Goal: Transaction & Acquisition: Book appointment/travel/reservation

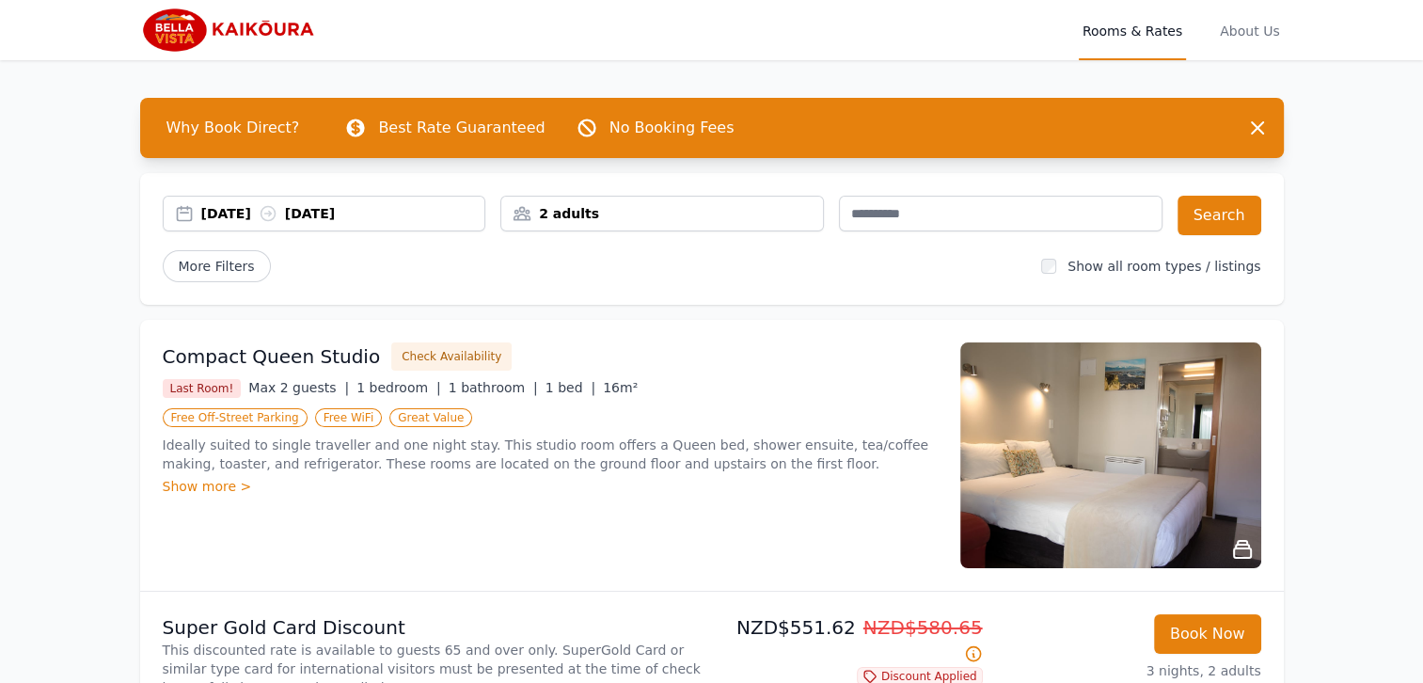
click at [638, 221] on div "2 adults" at bounding box center [662, 213] width 322 height 19
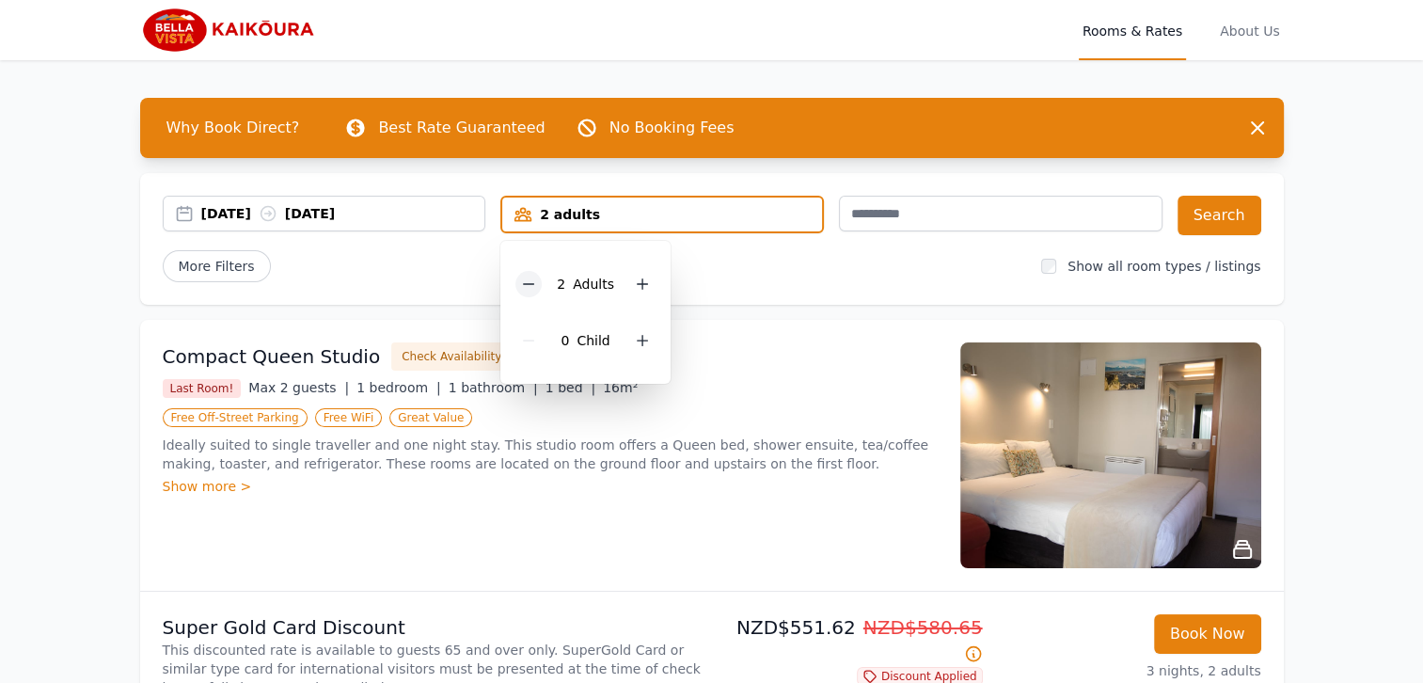
click at [534, 285] on icon at bounding box center [528, 283] width 15 height 15
click at [818, 272] on div "More Filters" at bounding box center [595, 266] width 864 height 32
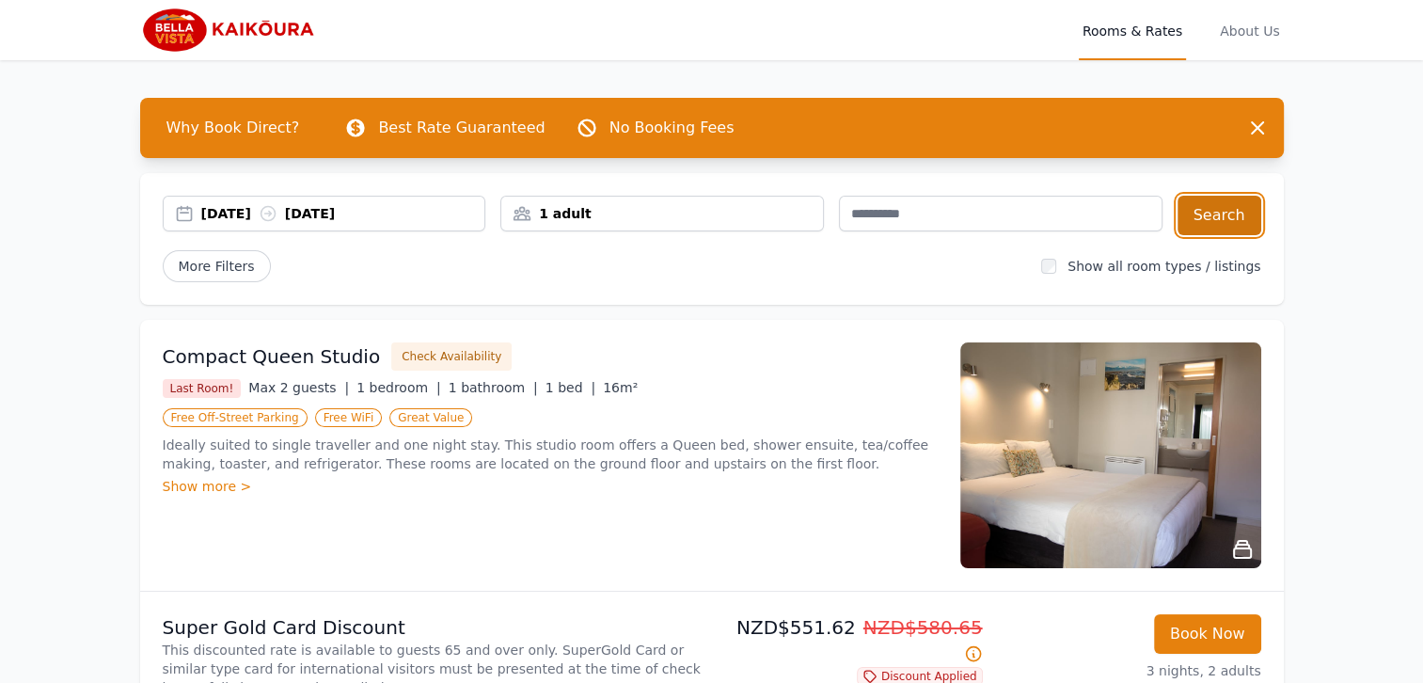
click at [1211, 214] on button "Search" at bounding box center [1219, 215] width 84 height 39
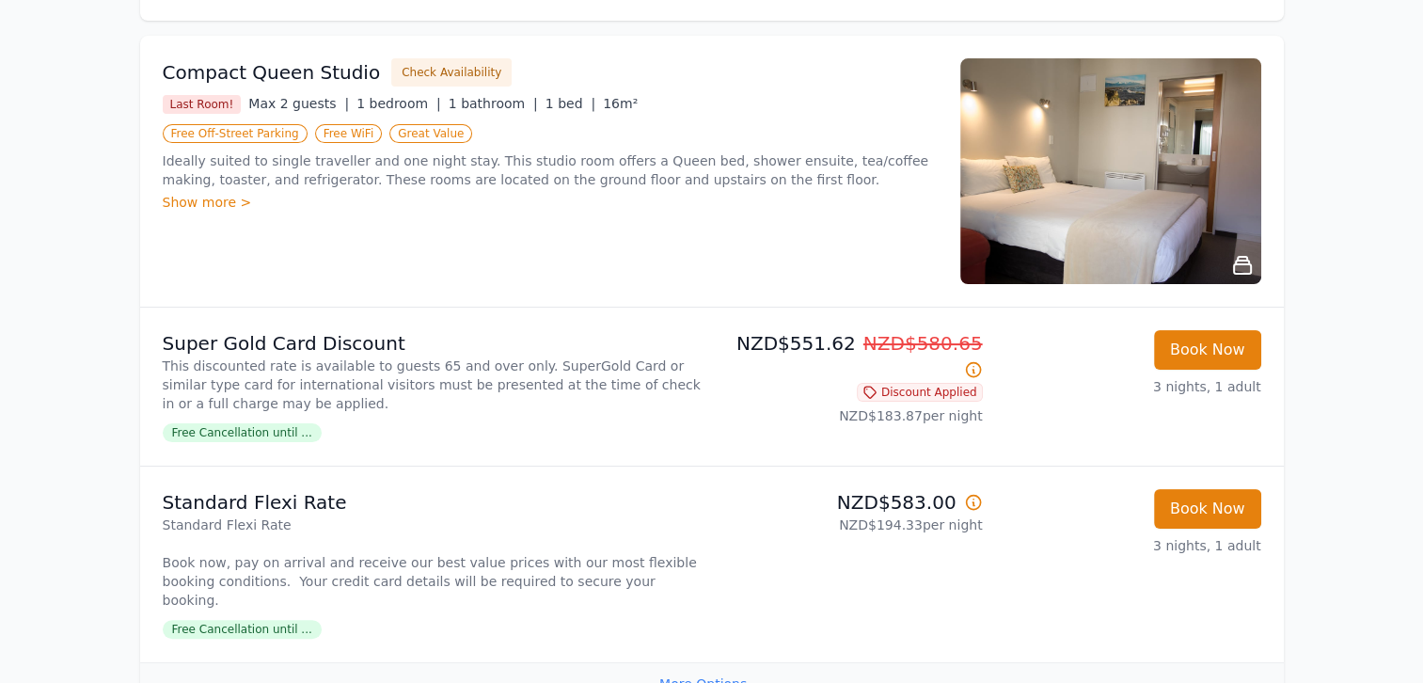
scroll to position [313, 0]
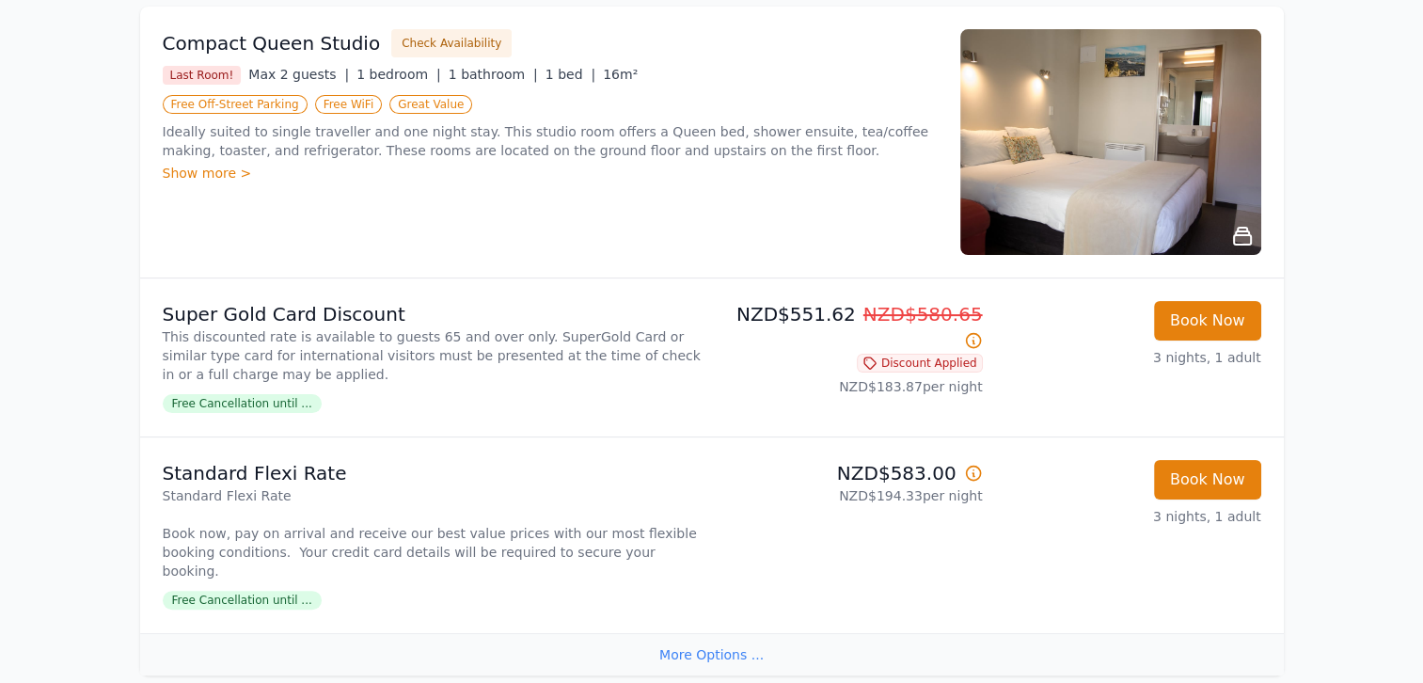
click at [971, 468] on icon at bounding box center [973, 473] width 19 height 19
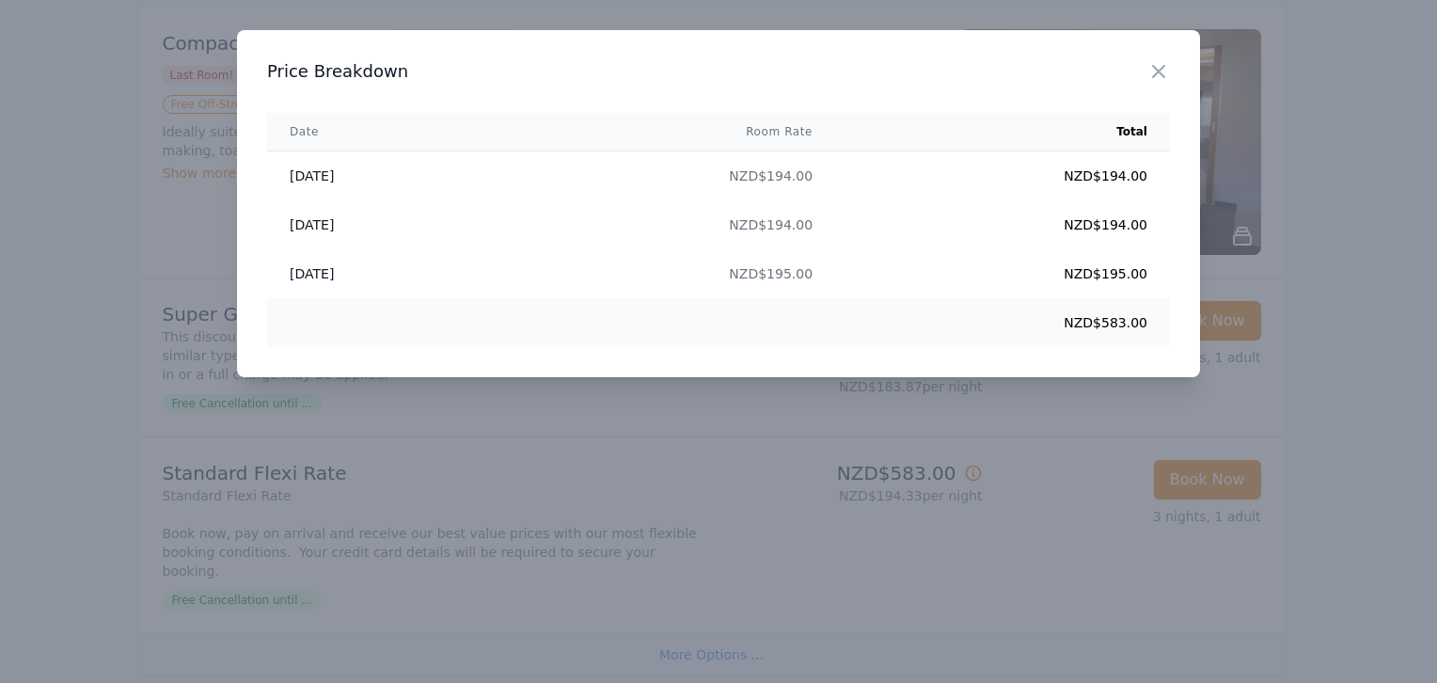
click at [1023, 513] on div at bounding box center [718, 341] width 1437 height 683
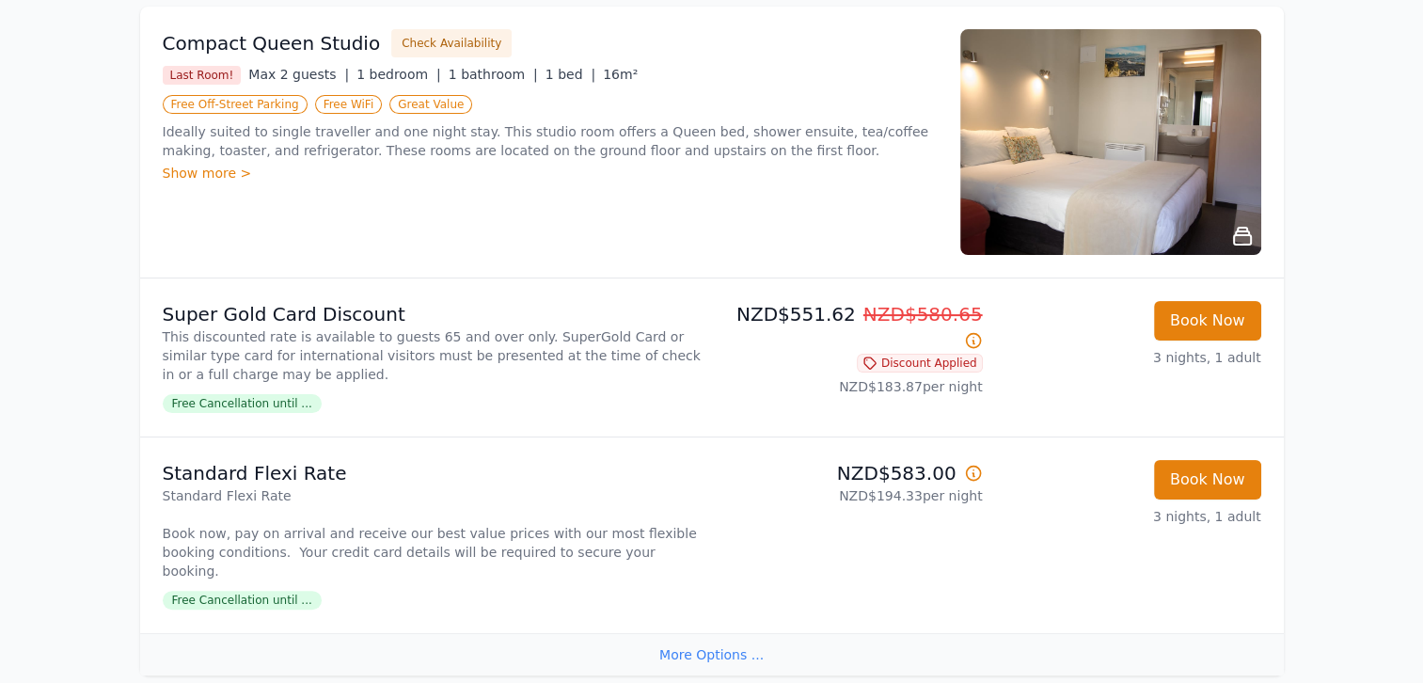
scroll to position [626, 0]
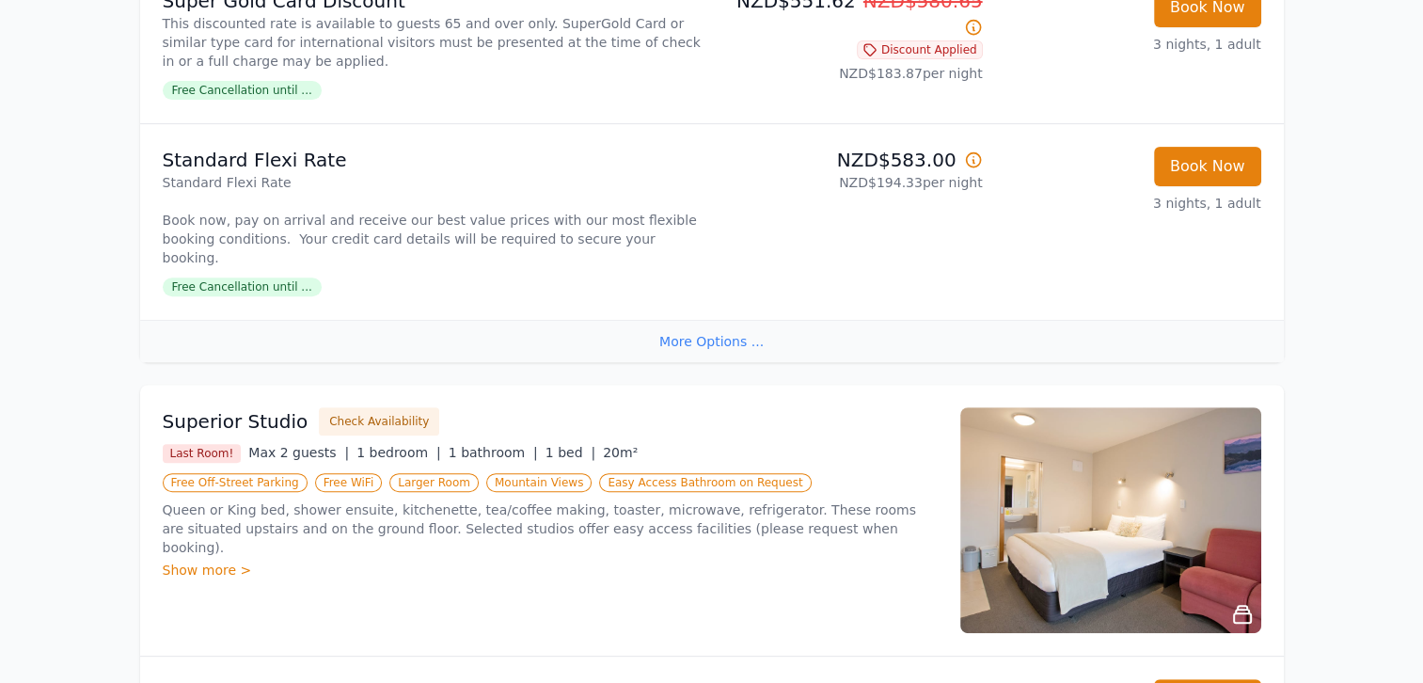
click at [734, 321] on div "More Options ..." at bounding box center [712, 341] width 1144 height 42
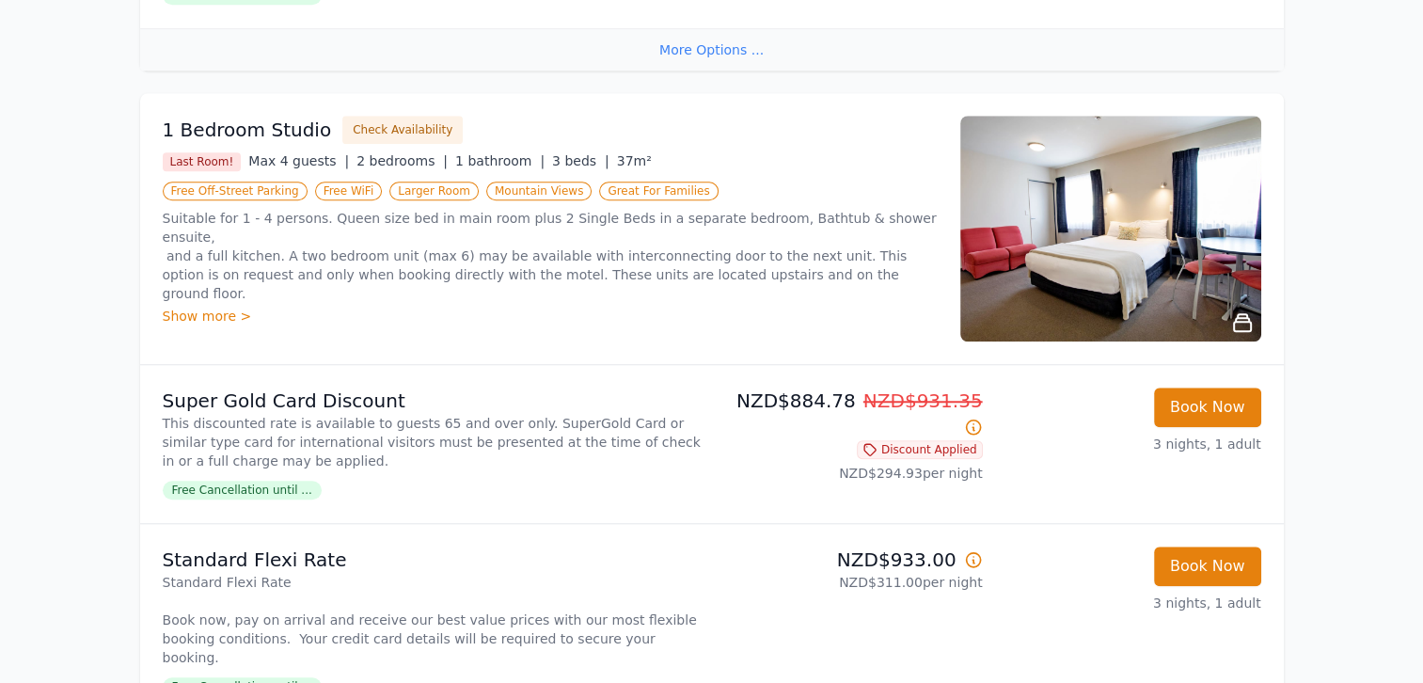
scroll to position [1881, 0]
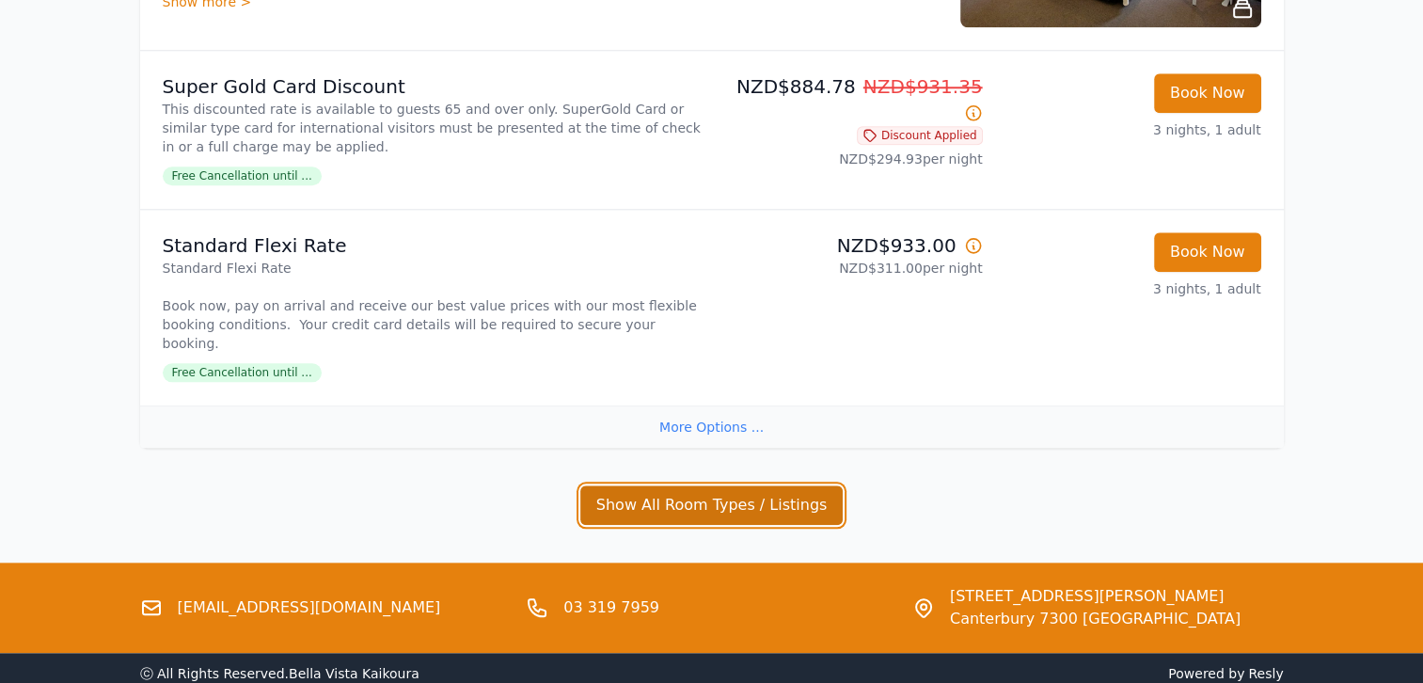
click at [750, 485] on button "Show All Room Types / Listings" at bounding box center [711, 504] width 263 height 39
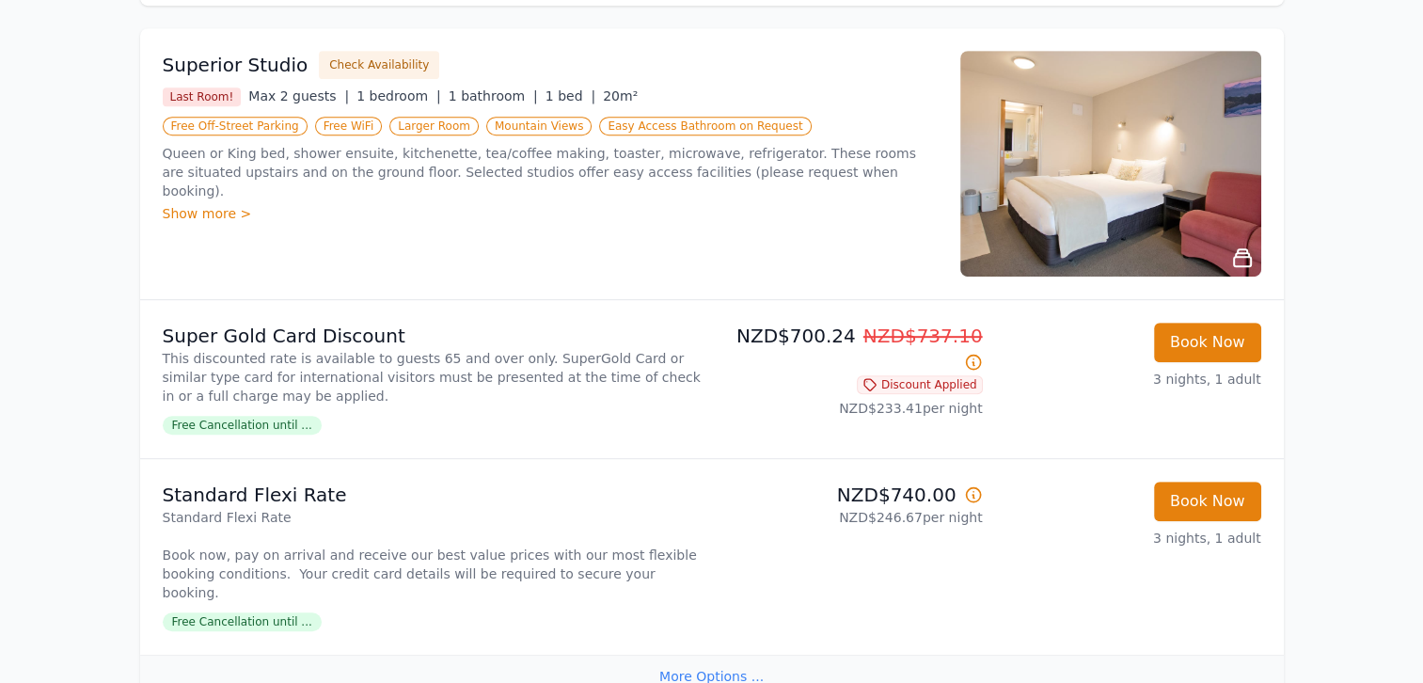
scroll to position [156, 0]
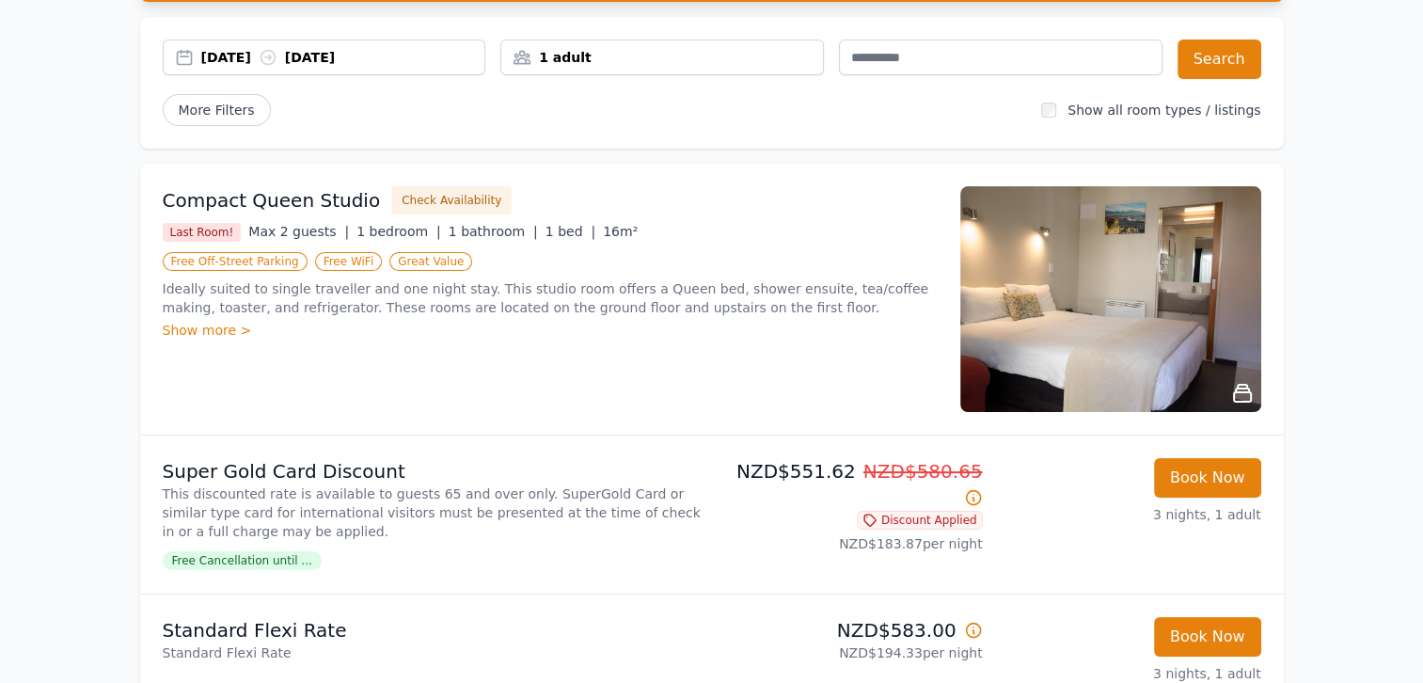
click at [1240, 393] on icon at bounding box center [1242, 393] width 23 height 23
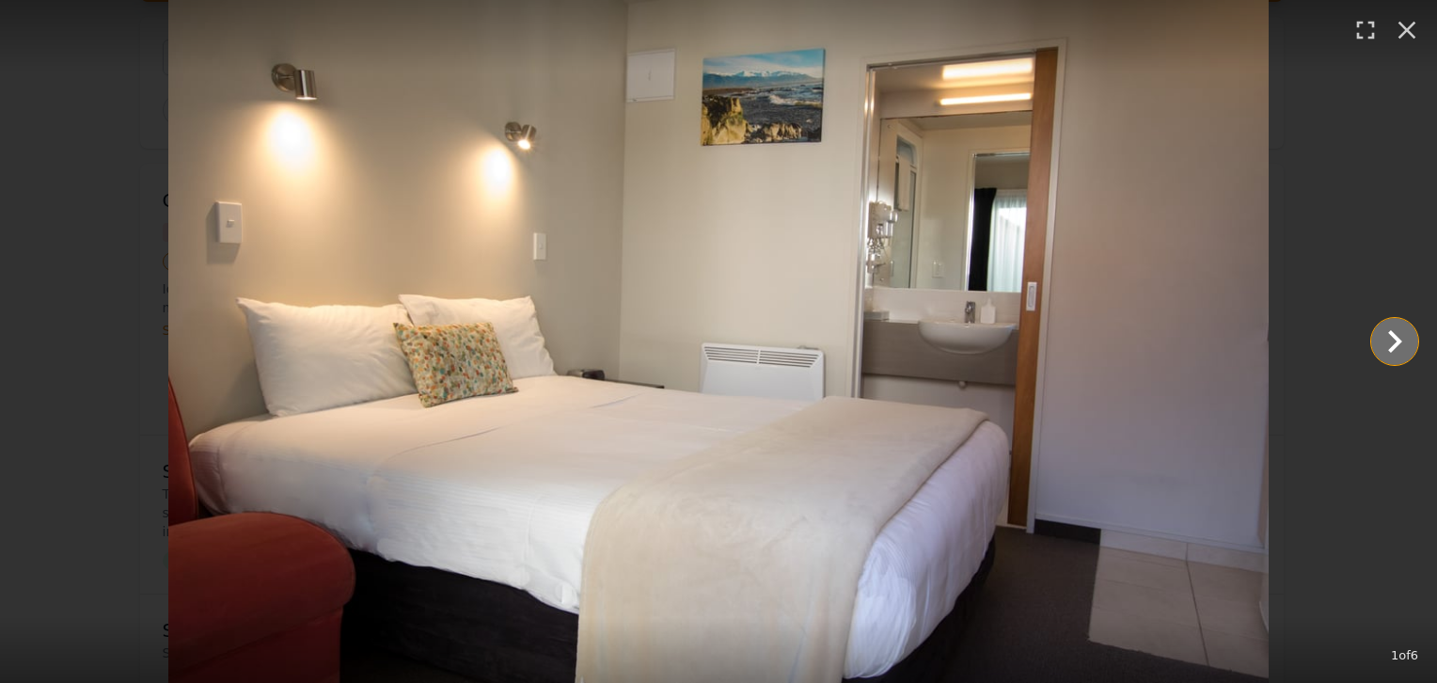
click at [1392, 348] on icon "Show slide 2 of 6" at bounding box center [1395, 341] width 14 height 23
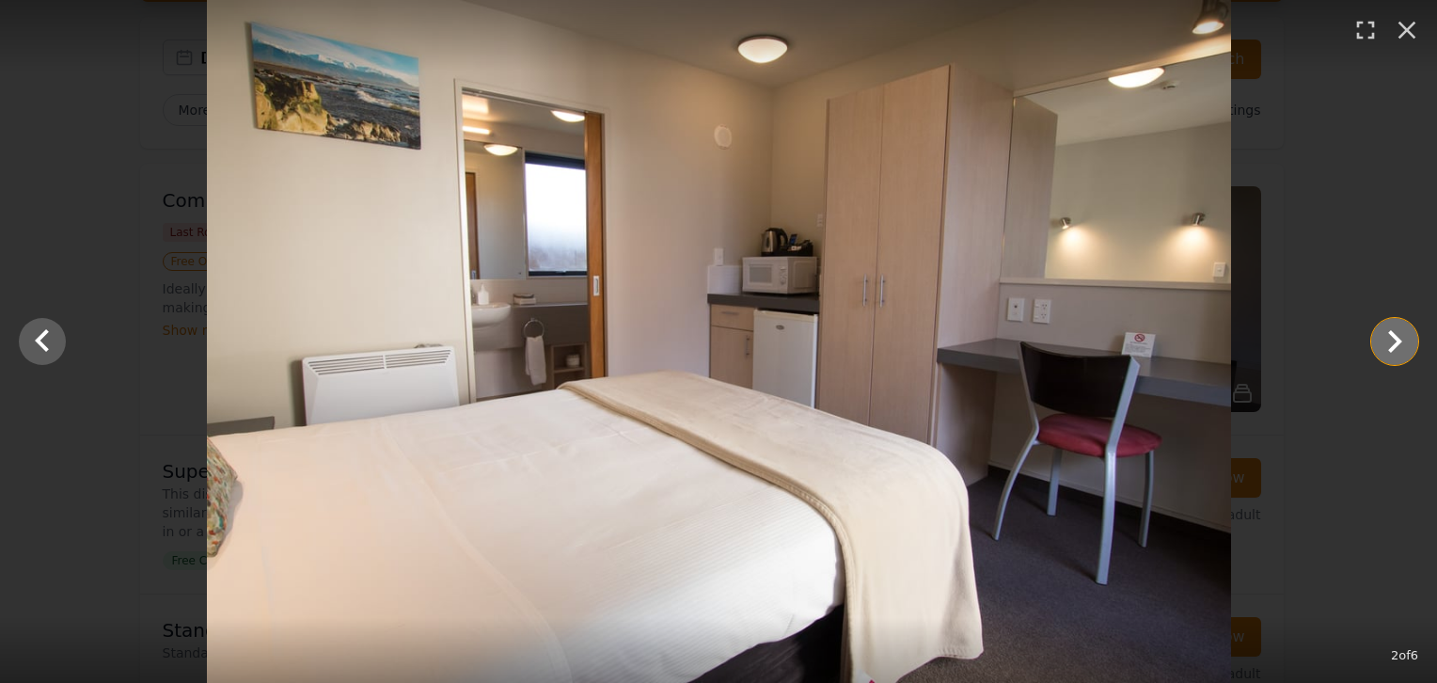
click at [1384, 348] on icon "Show slide 3 of 6" at bounding box center [1394, 341] width 45 height 45
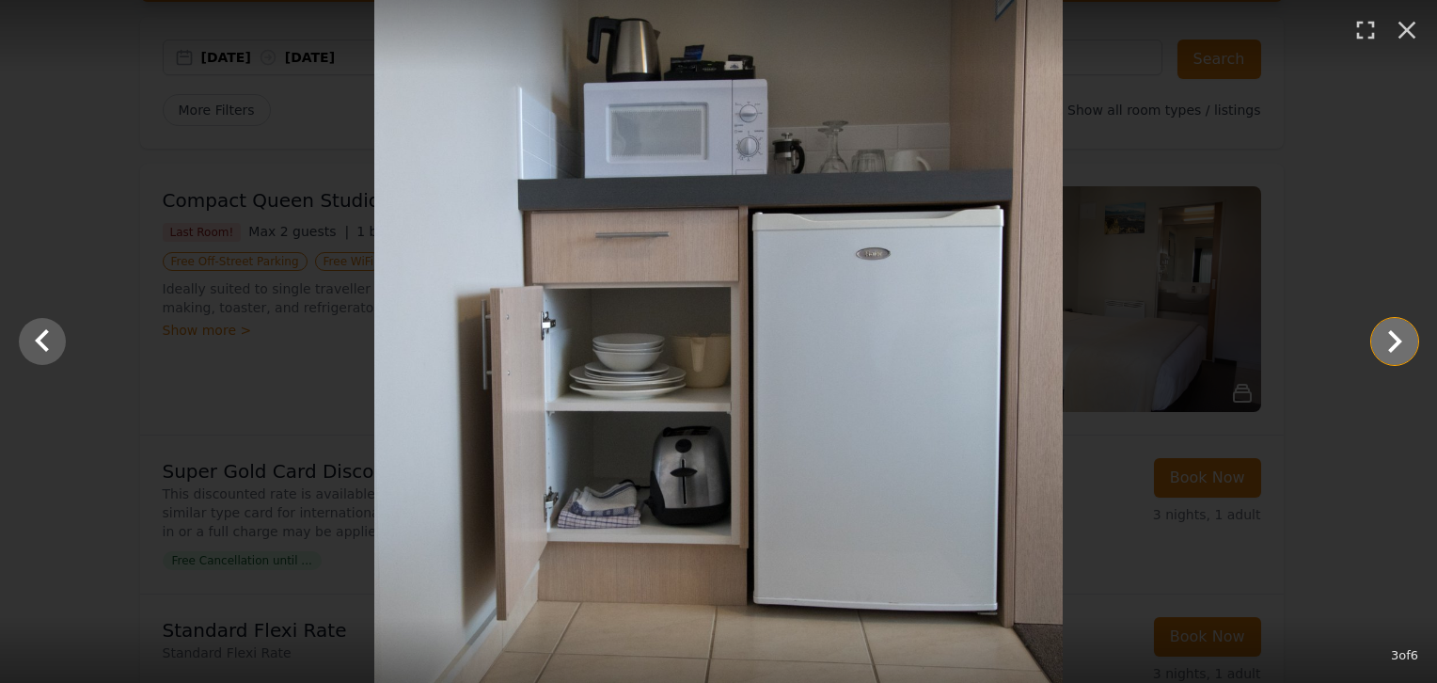
click at [1384, 348] on icon "Show slide 4 of 6" at bounding box center [1394, 341] width 45 height 45
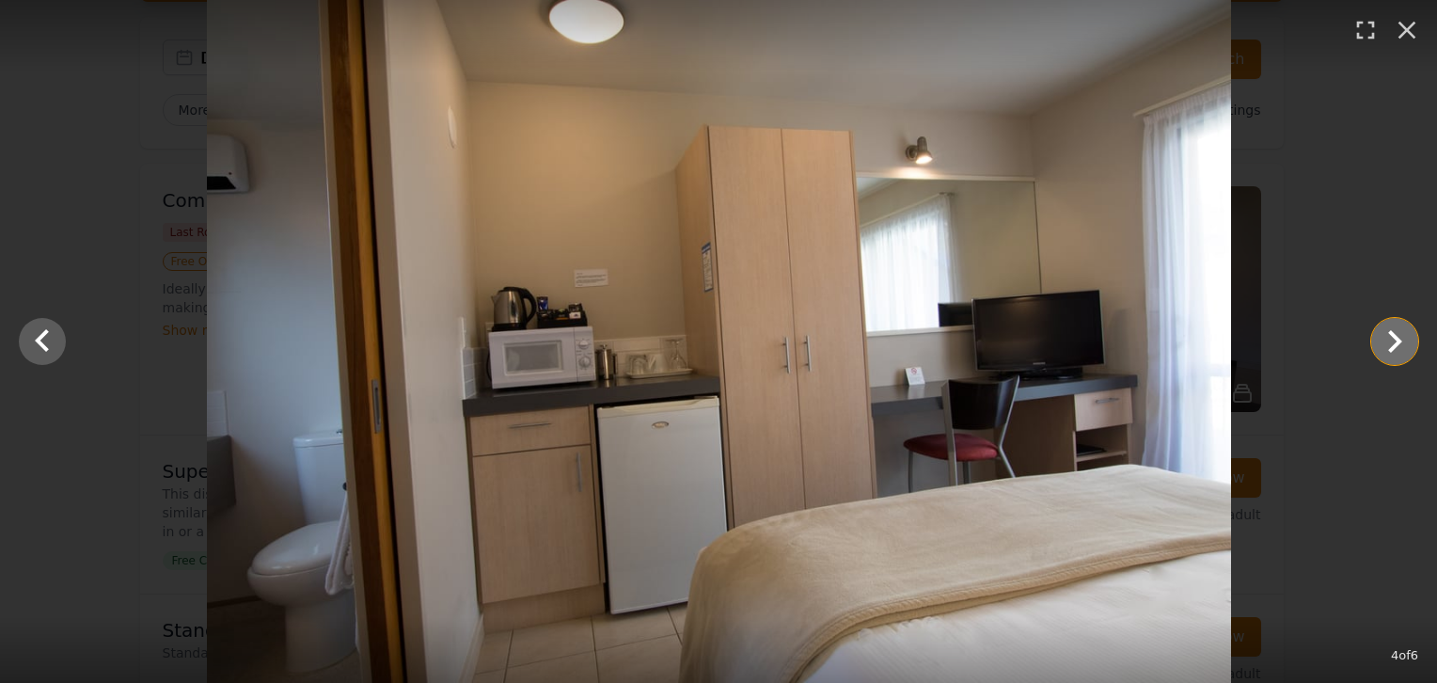
click at [1384, 348] on icon "Show slide 5 of 6" at bounding box center [1394, 341] width 45 height 45
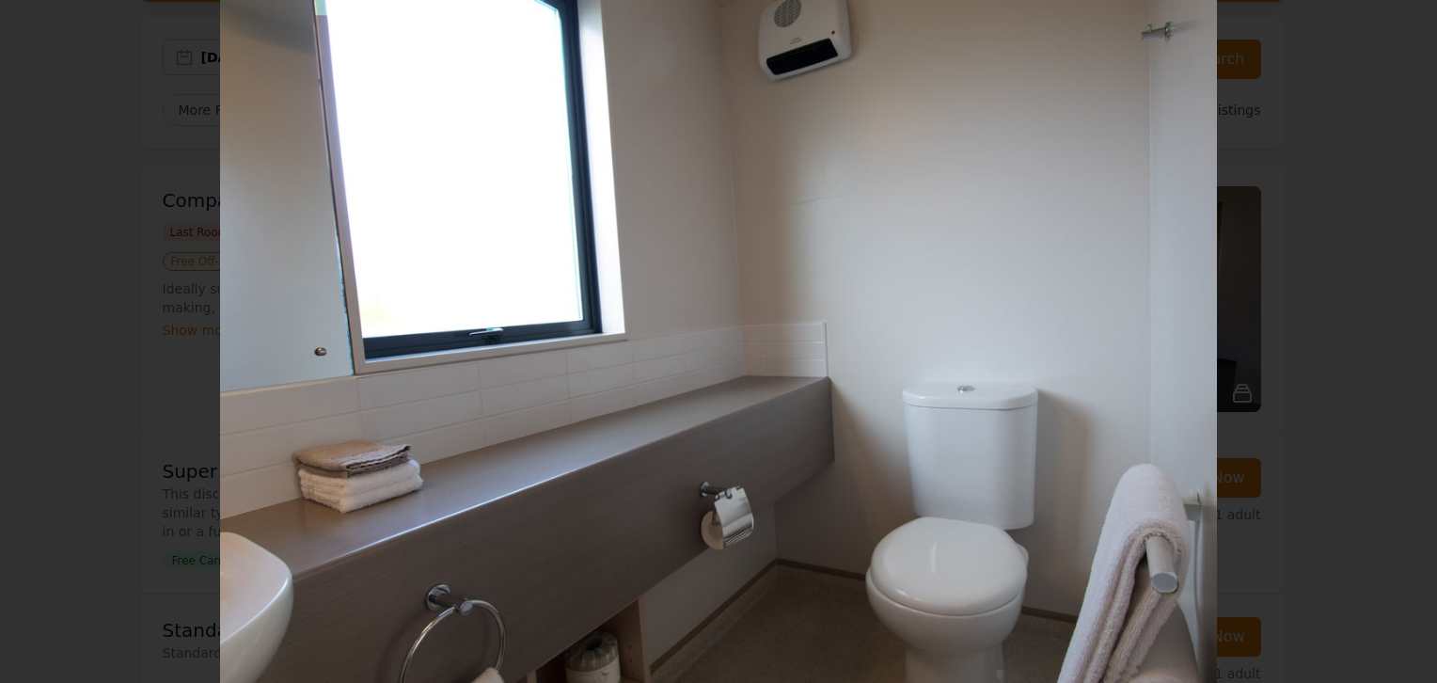
click at [1384, 348] on icon "Show slide 6 of 6" at bounding box center [1394, 341] width 45 height 45
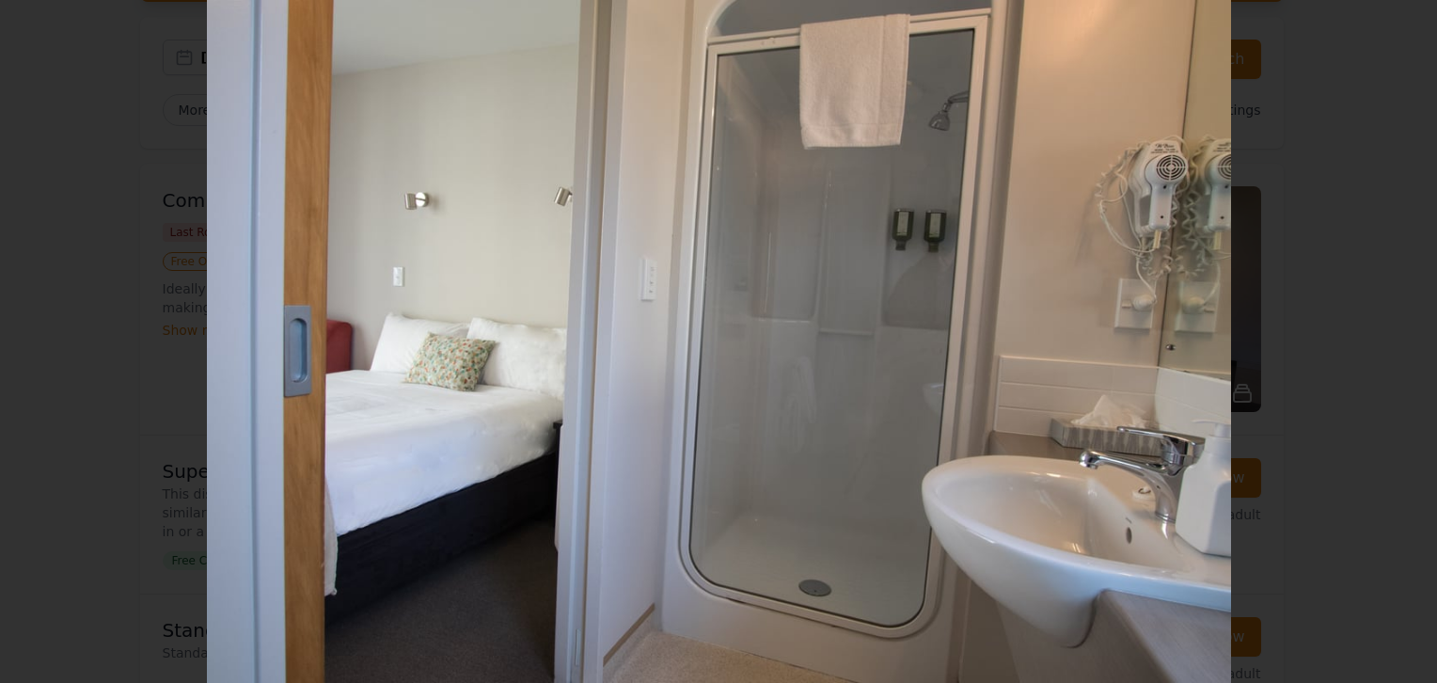
click at [1384, 348] on div at bounding box center [718, 341] width 1437 height 683
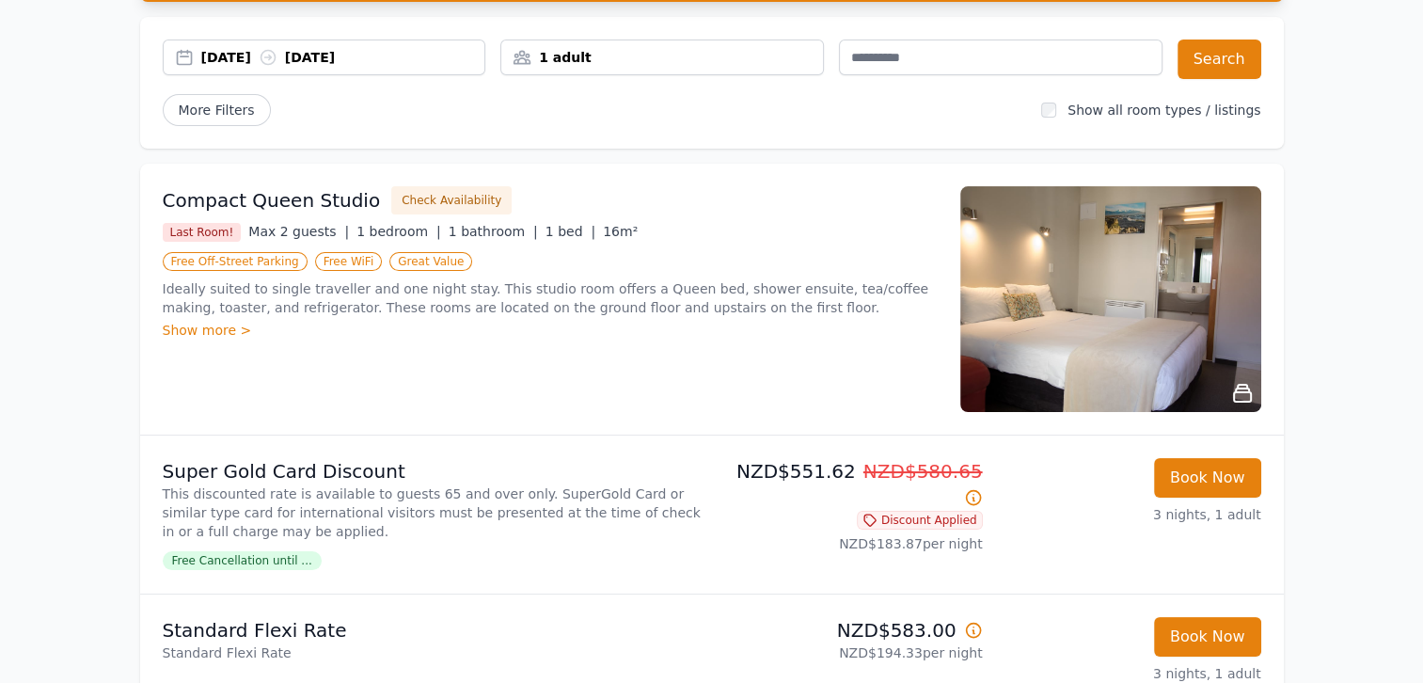
click at [1237, 389] on icon at bounding box center [1242, 393] width 23 height 23
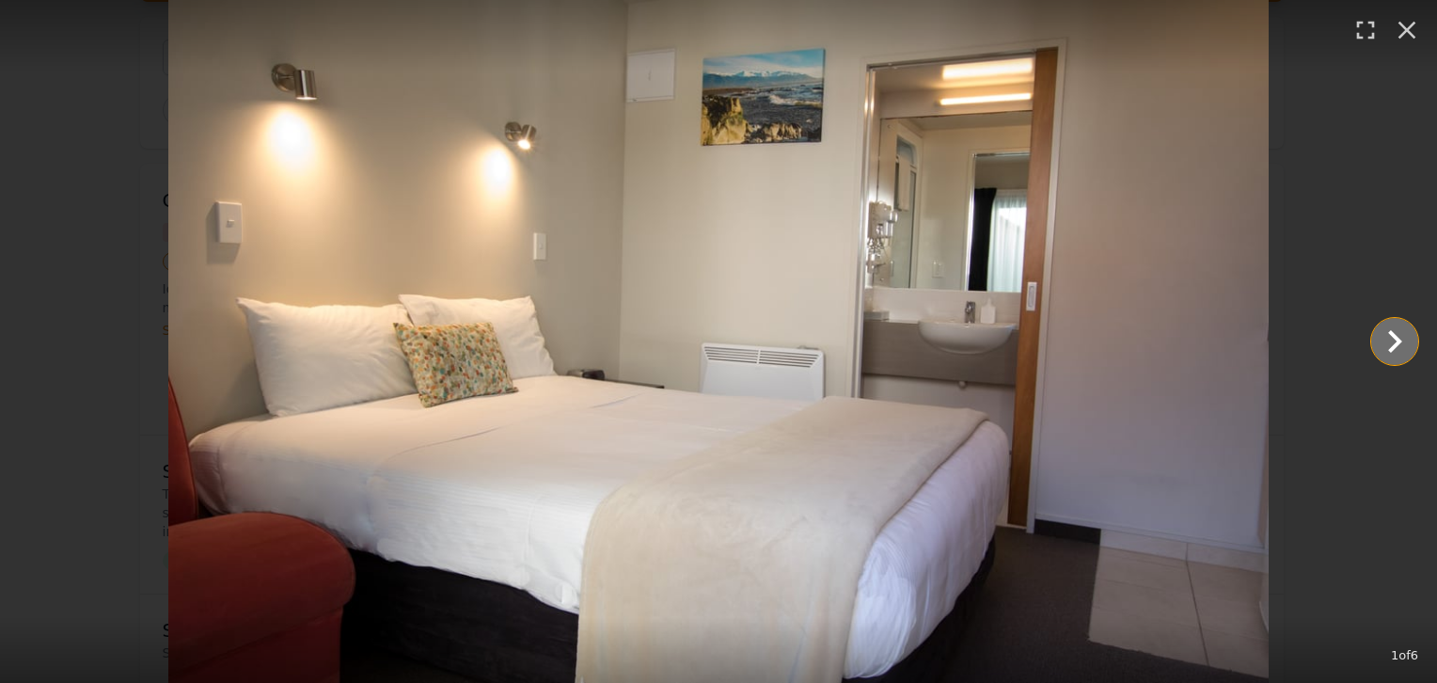
click at [1389, 345] on icon "Show slide 2 of 6" at bounding box center [1394, 341] width 45 height 45
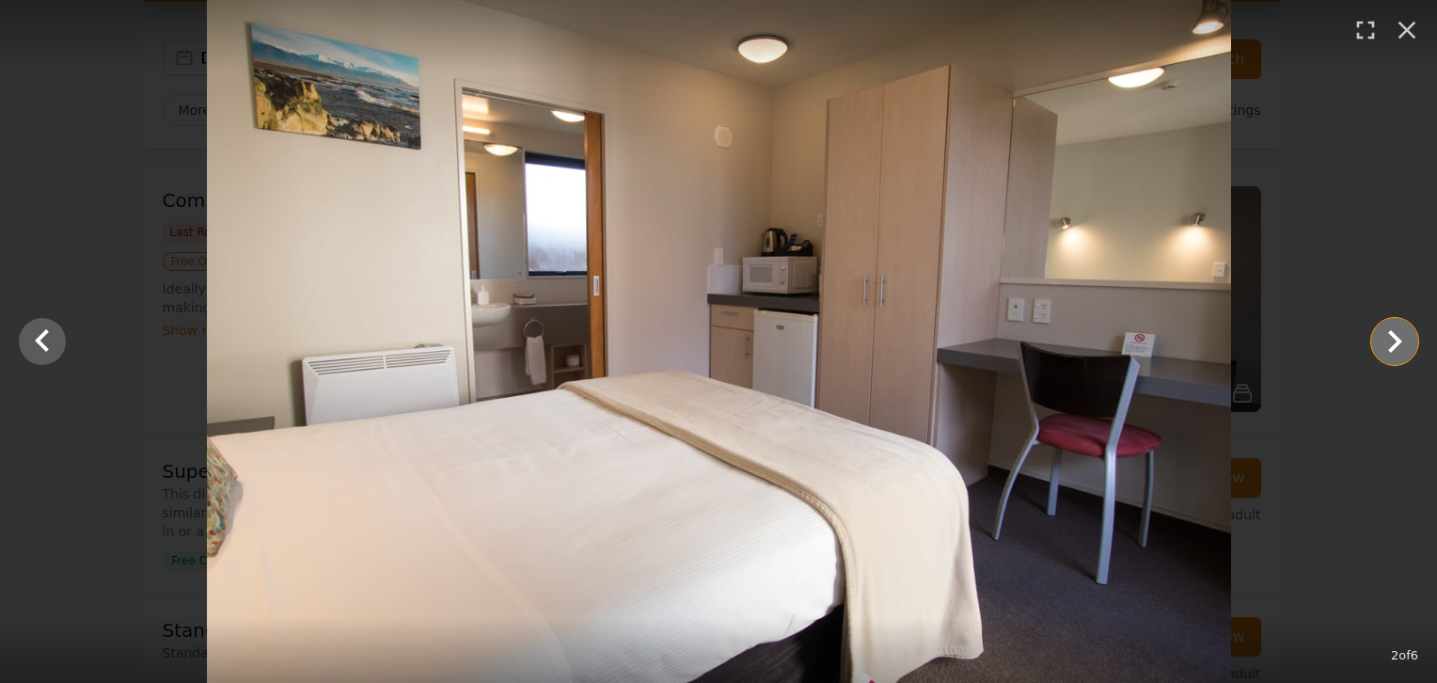
click at [1389, 345] on icon "Show slide 3 of 6" at bounding box center [1394, 341] width 45 height 45
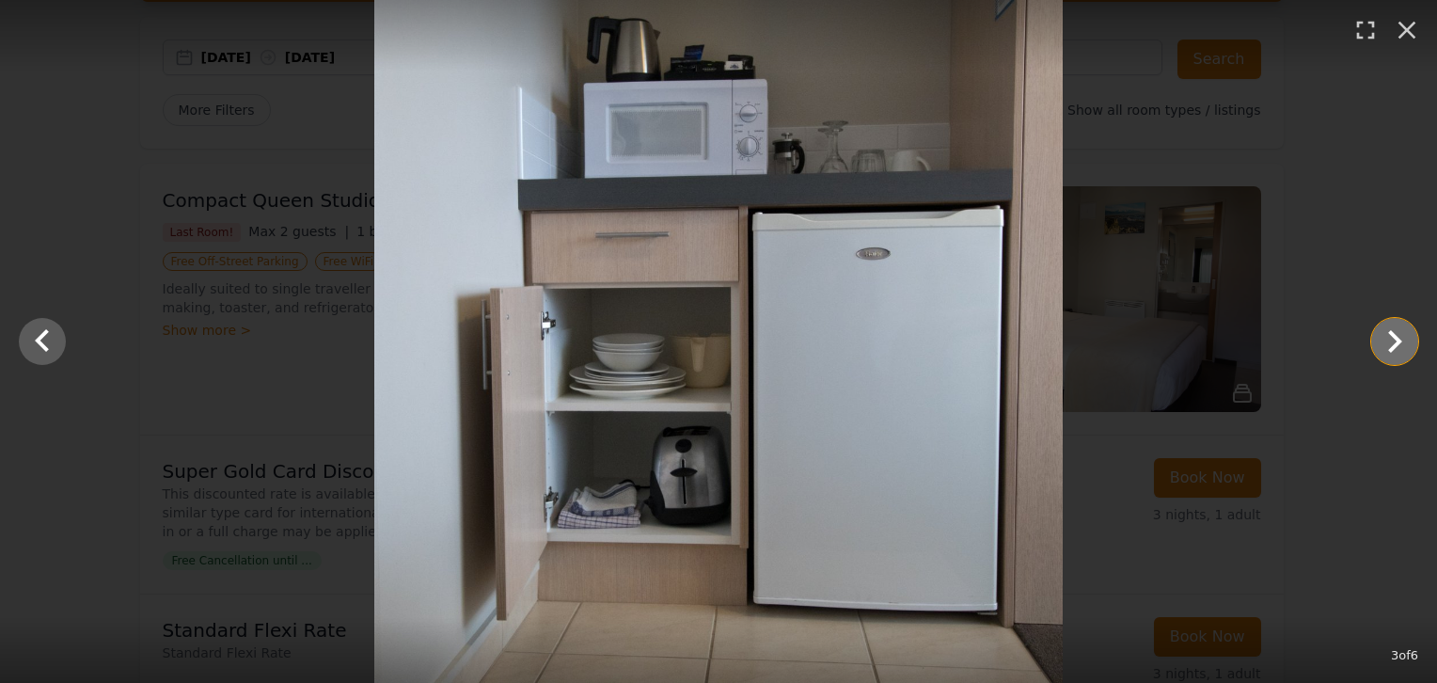
click at [1389, 345] on icon "Show slide 4 of 6" at bounding box center [1394, 341] width 45 height 45
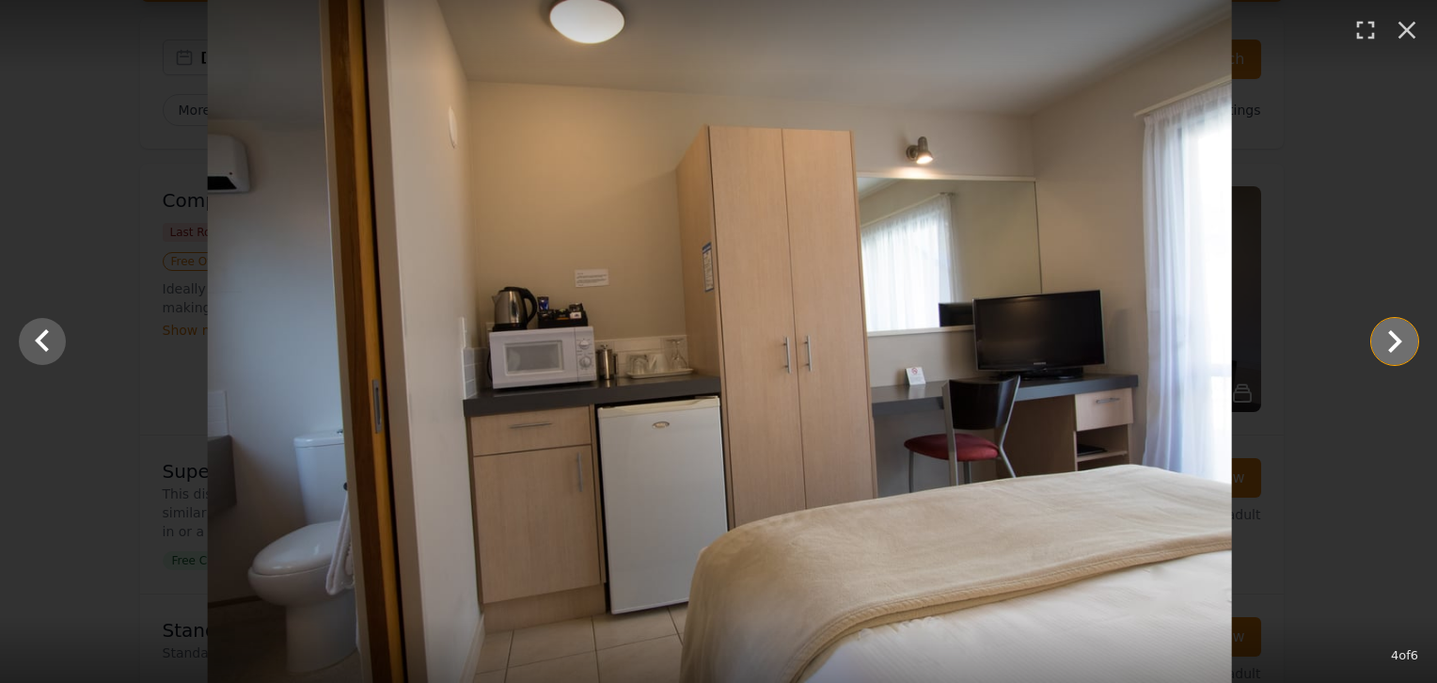
click at [1389, 345] on icon "Show slide 5 of 6" at bounding box center [1394, 341] width 45 height 45
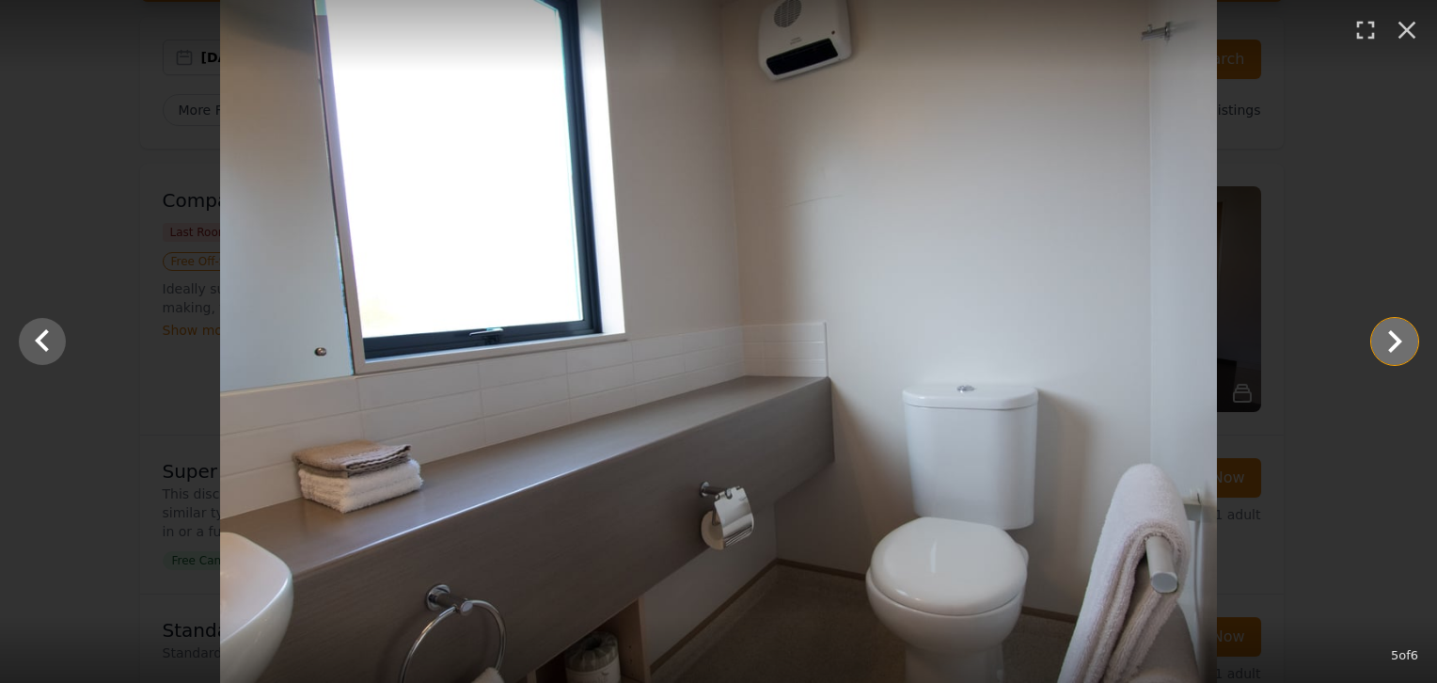
click at [1389, 345] on icon "Show slide 6 of 6" at bounding box center [1394, 341] width 45 height 45
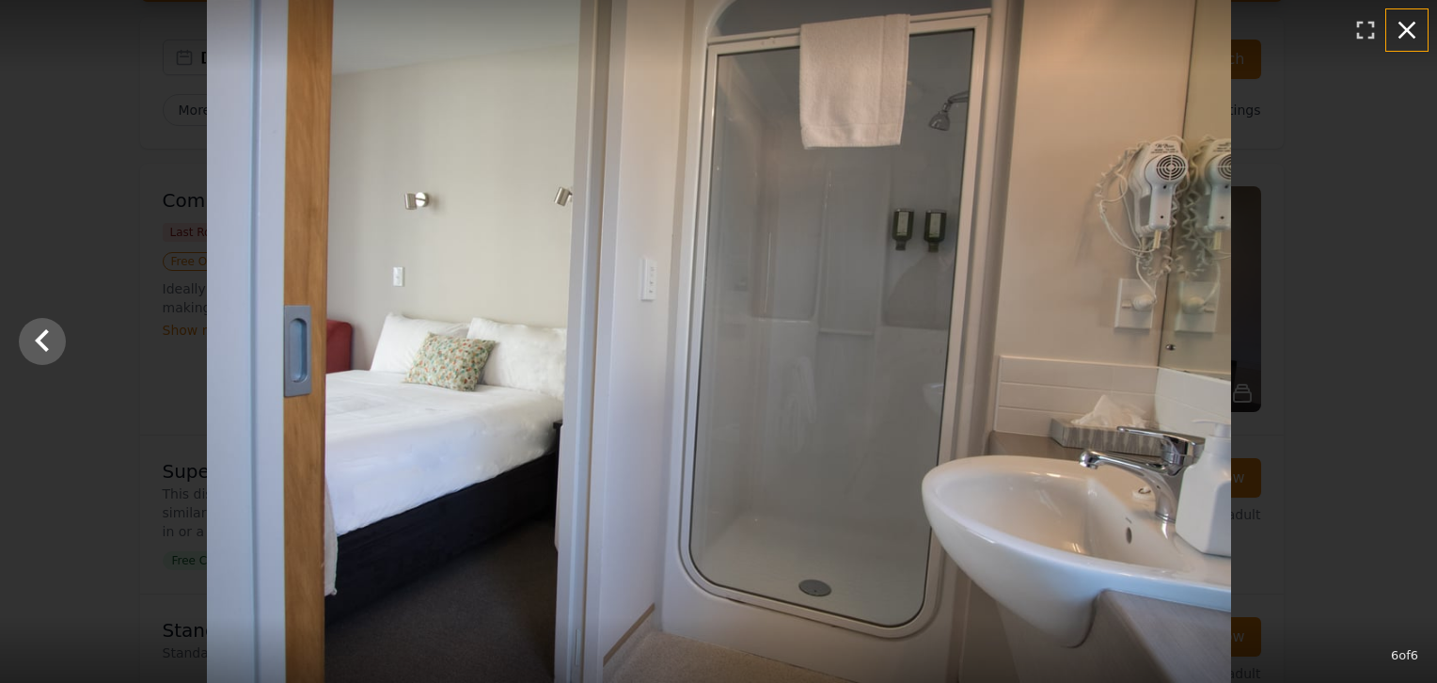
click at [1413, 35] on icon "button" at bounding box center [1407, 30] width 30 height 30
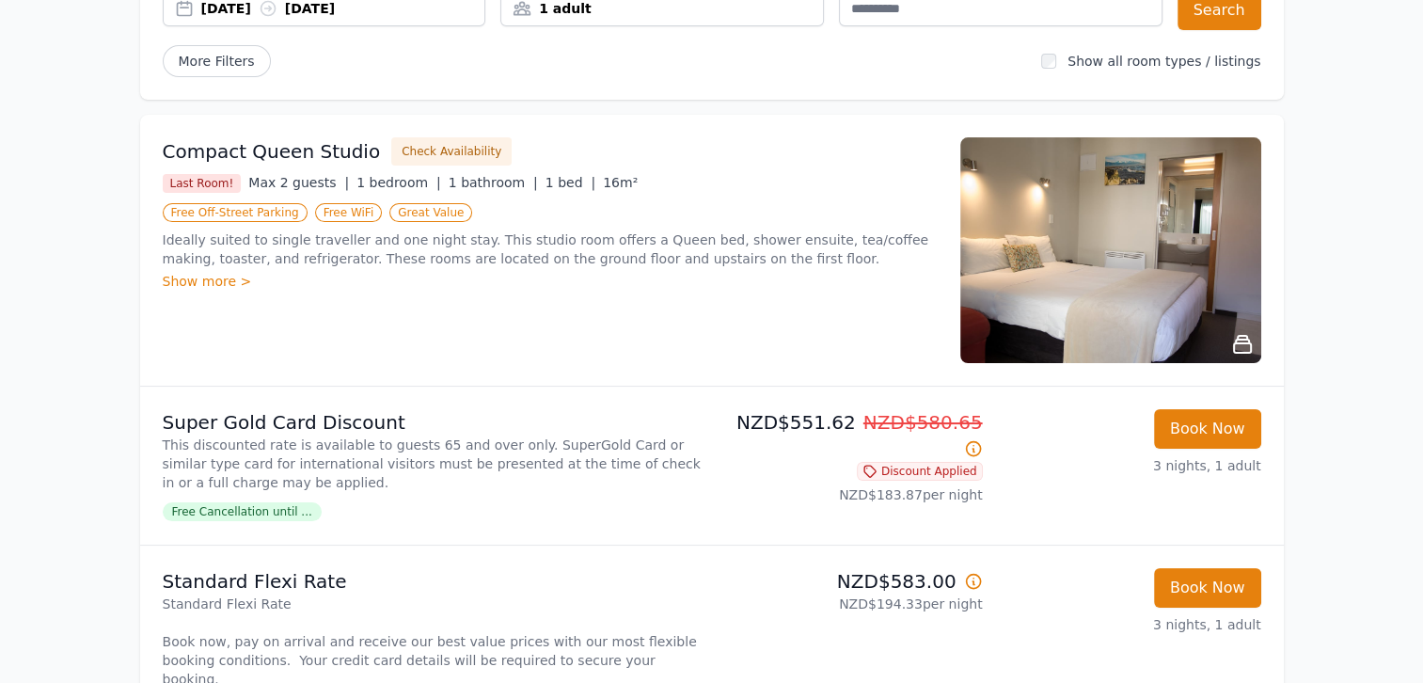
scroll to position [313, 0]
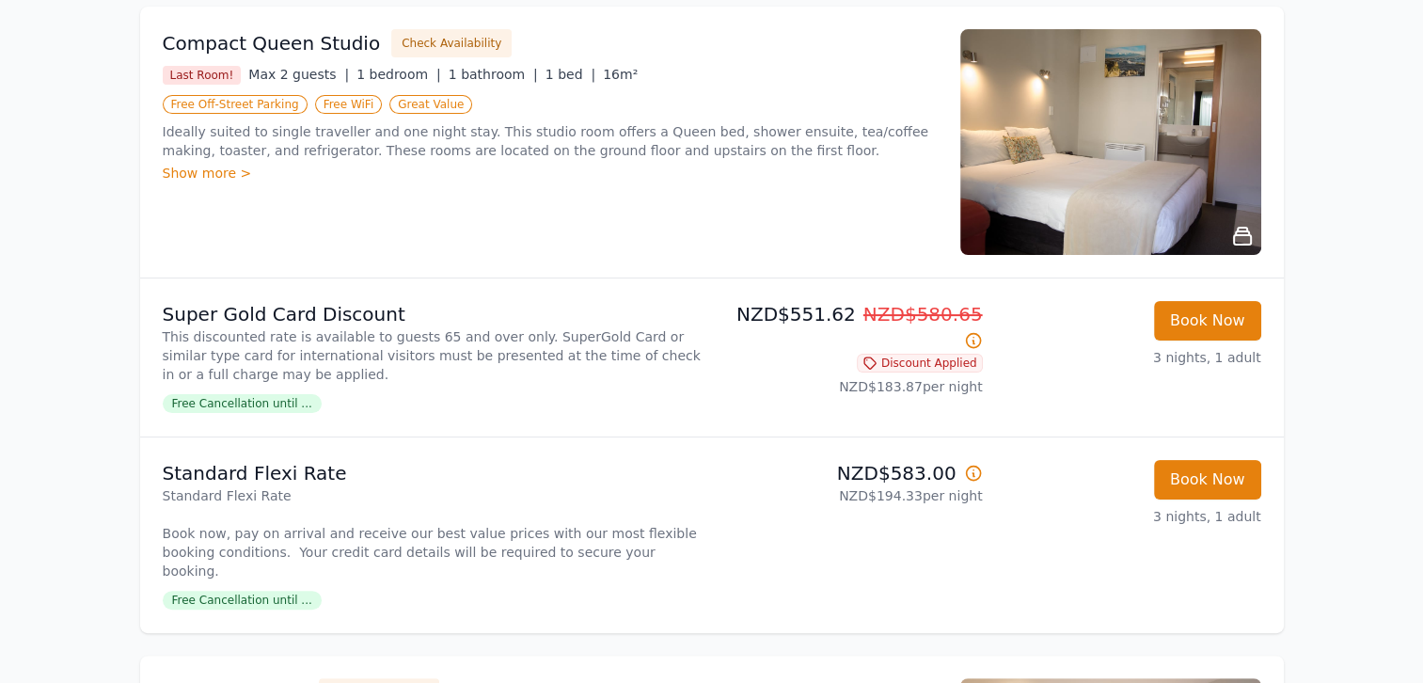
click at [211, 167] on div "Show more >" at bounding box center [550, 173] width 775 height 19
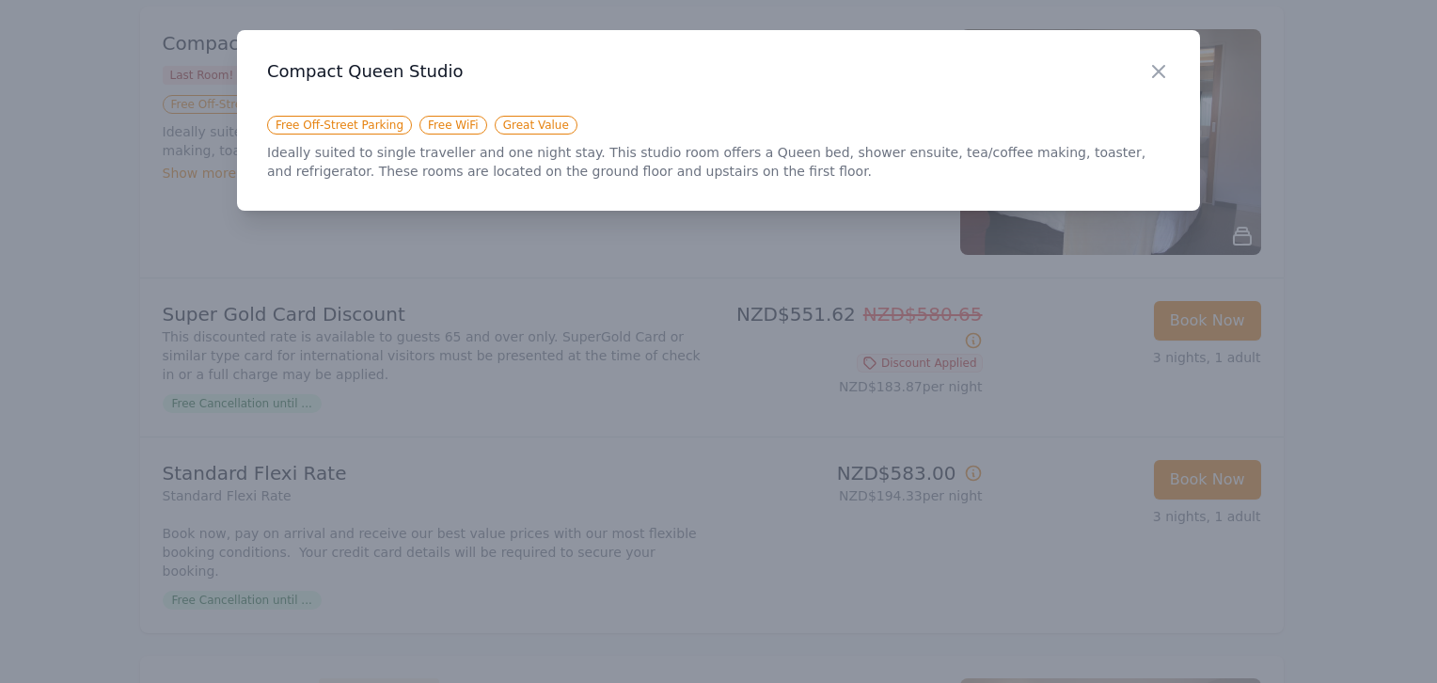
click at [195, 222] on div at bounding box center [718, 341] width 1437 height 683
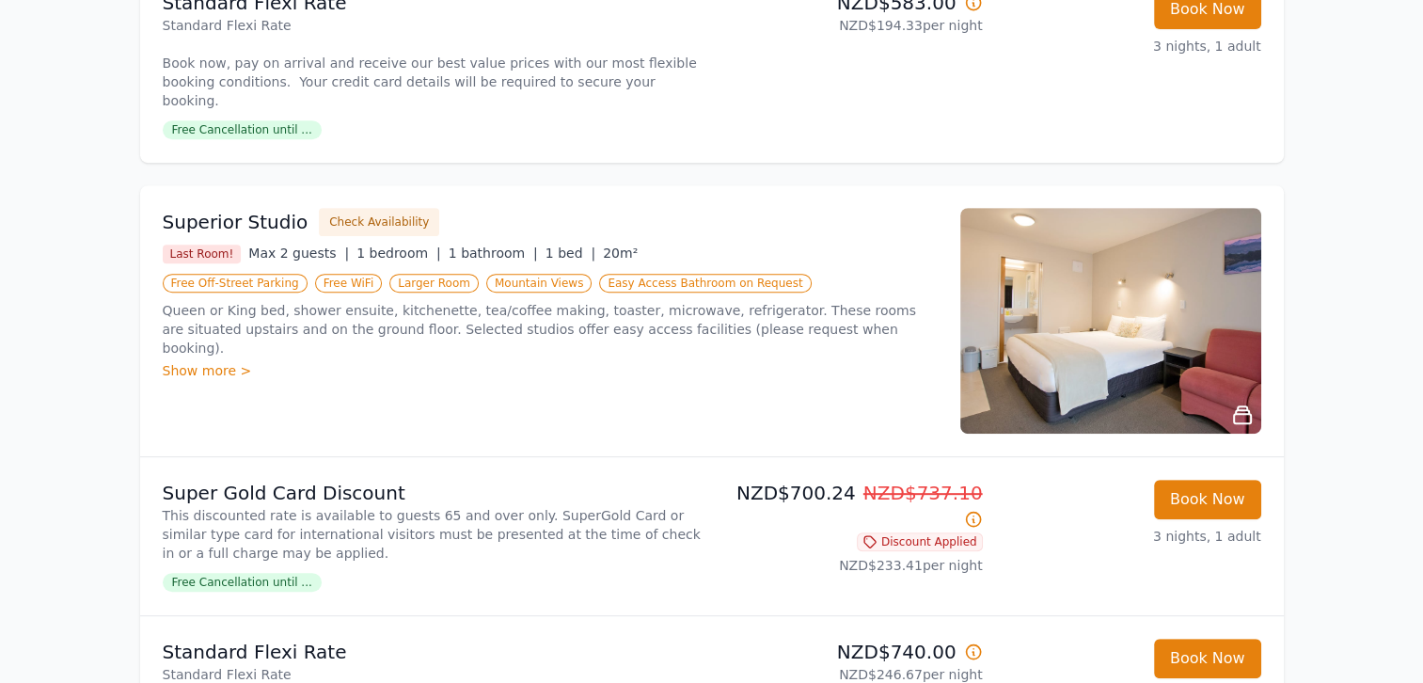
scroll to position [940, 0]
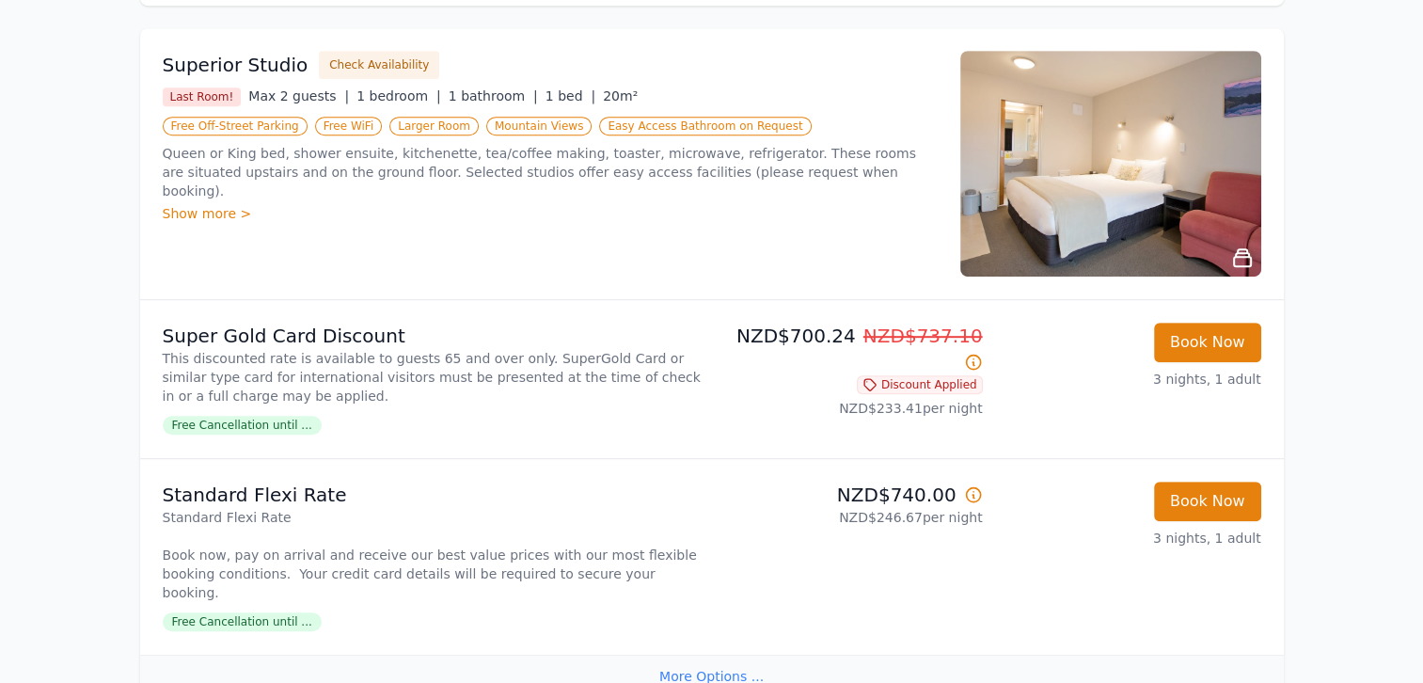
click at [1237, 246] on icon at bounding box center [1242, 257] width 23 height 23
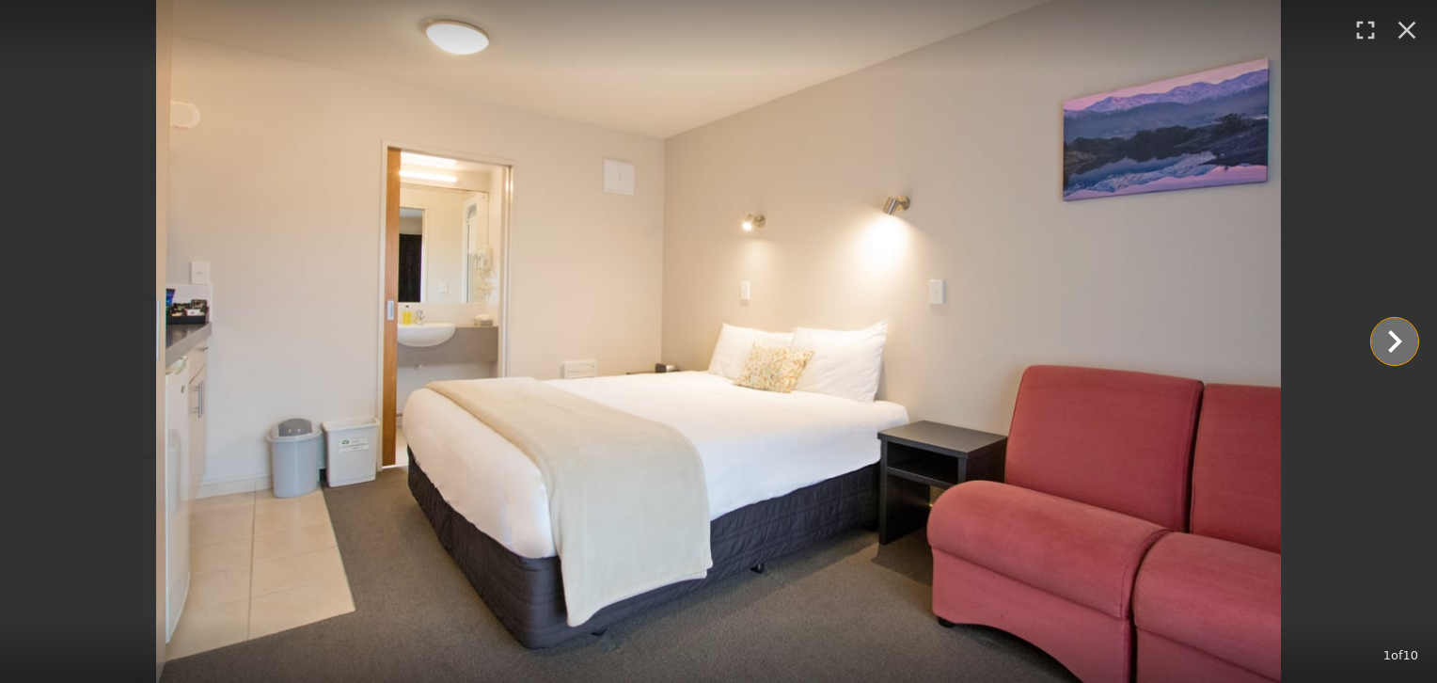
click at [1393, 343] on icon "Show slide 2 of 10" at bounding box center [1394, 341] width 45 height 45
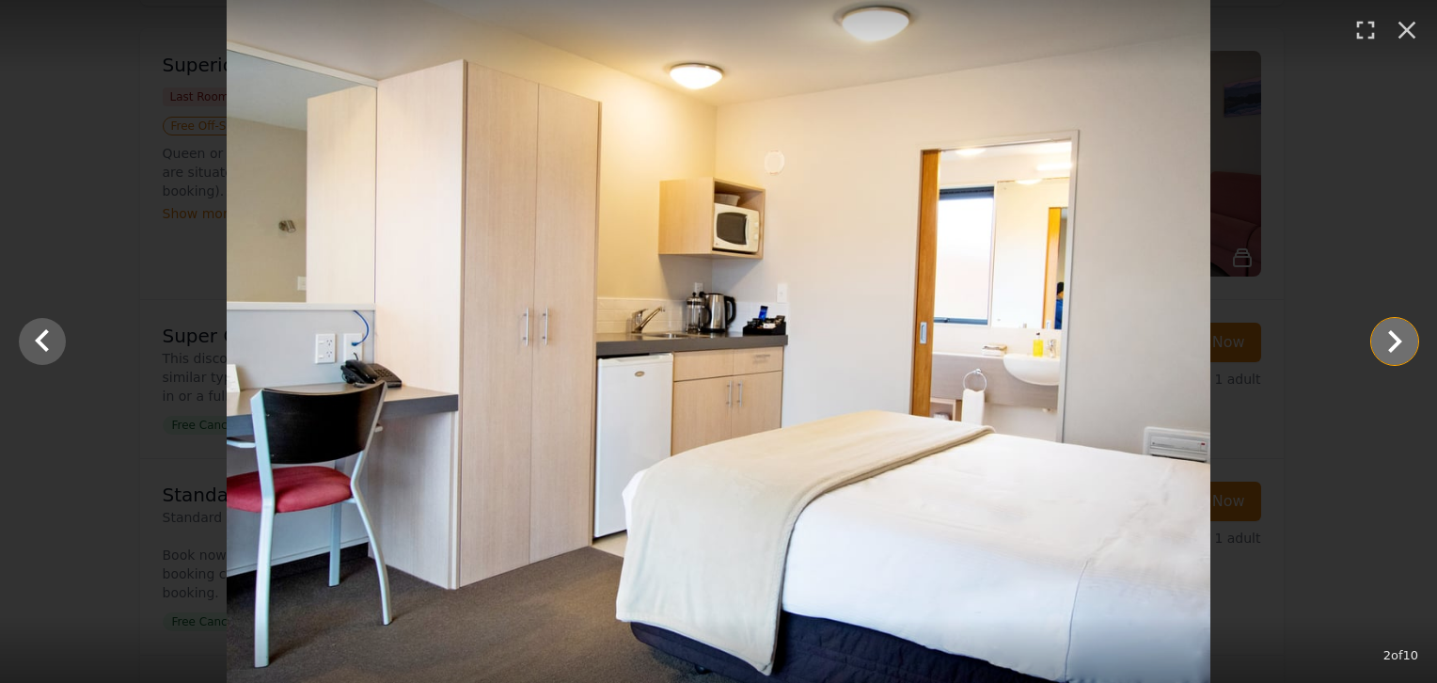
click at [1393, 343] on icon "Show slide 3 of 10" at bounding box center [1394, 341] width 45 height 45
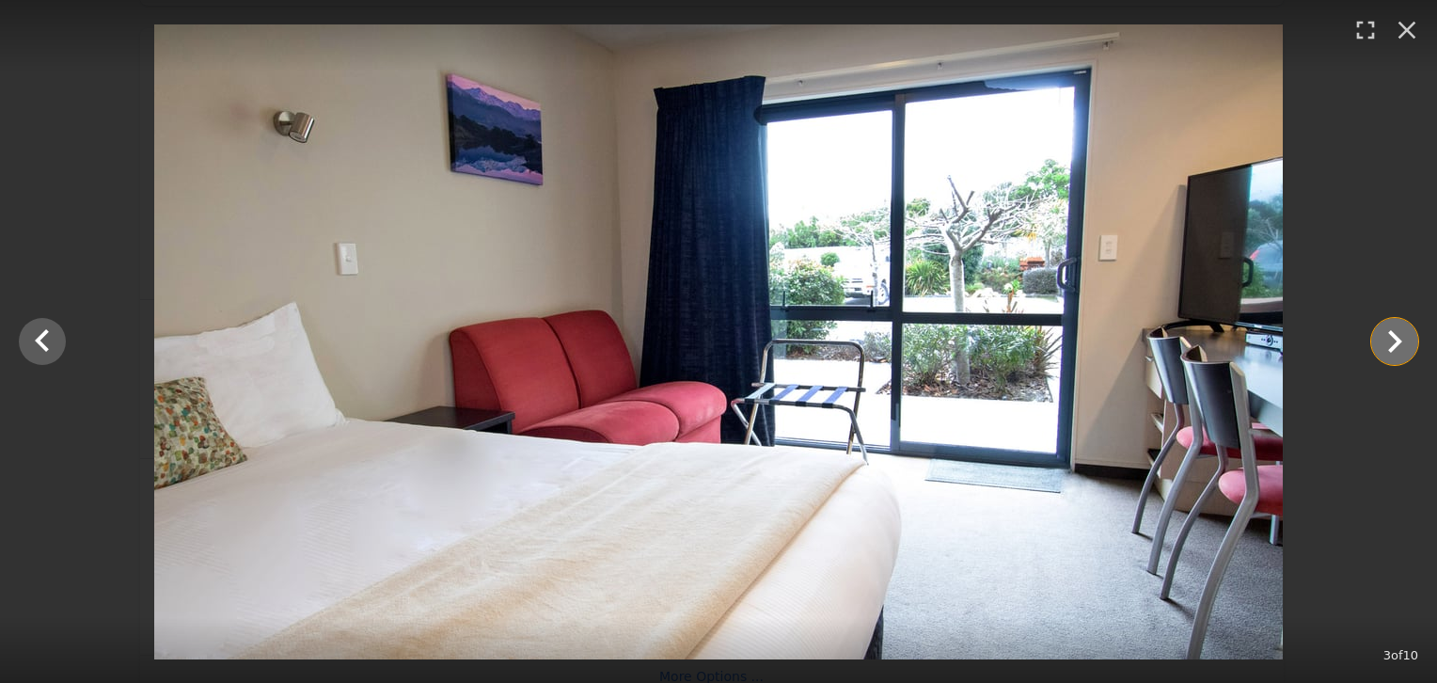
click at [1393, 343] on icon "Show slide 4 of 10" at bounding box center [1394, 341] width 45 height 45
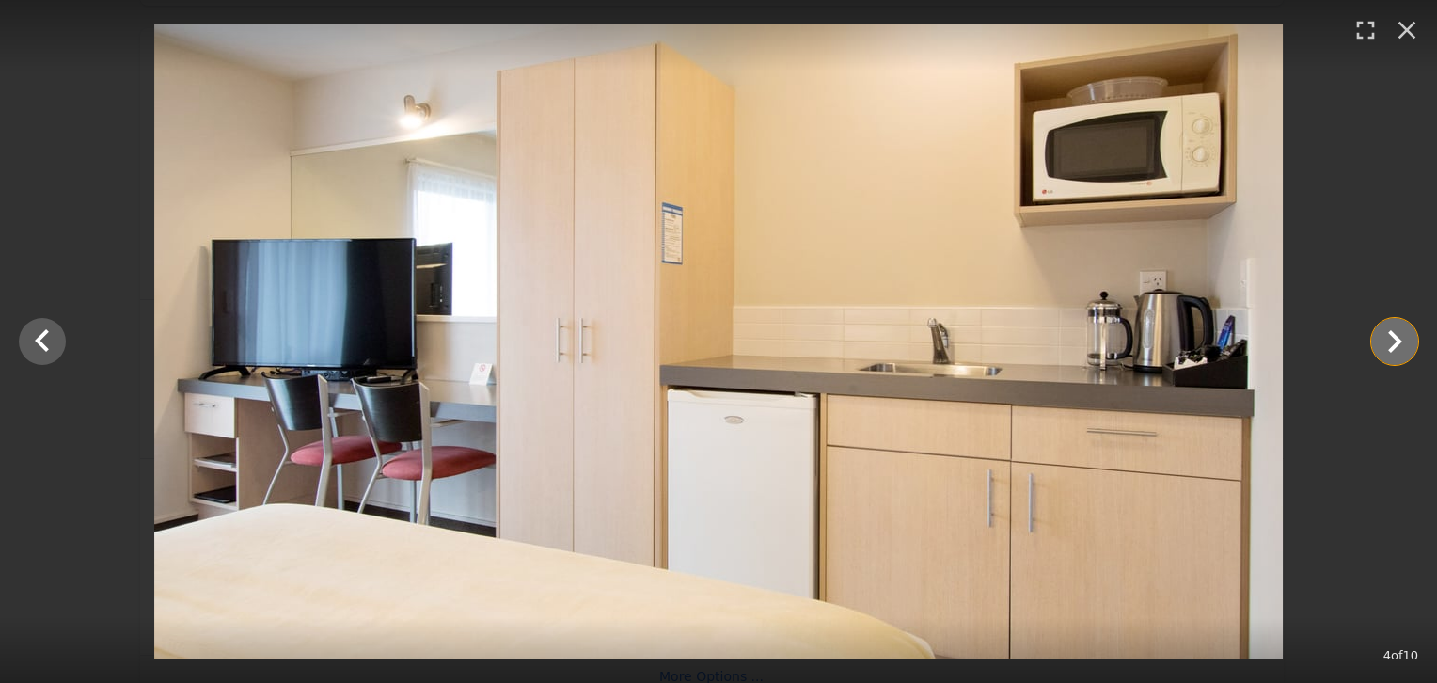
click at [1393, 343] on icon "Show slide 5 of 10" at bounding box center [1394, 341] width 45 height 45
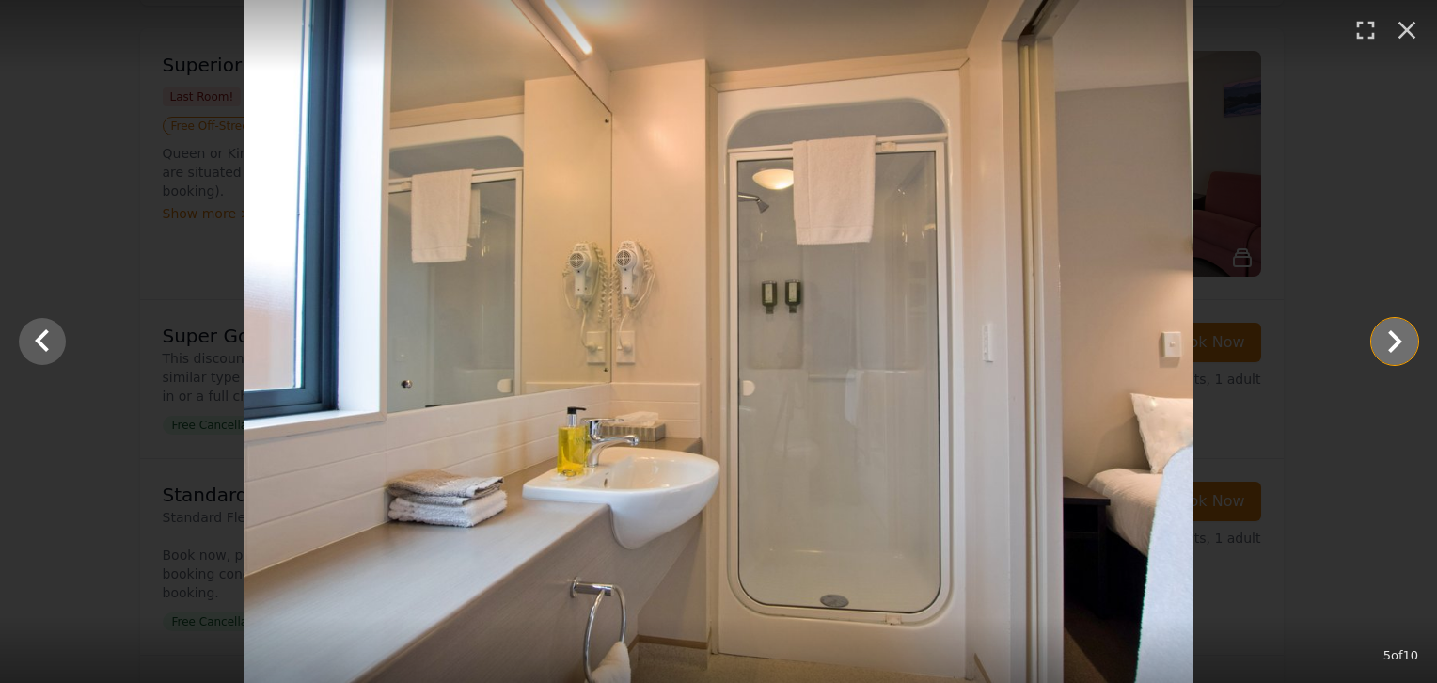
click at [1393, 343] on icon "Show slide 6 of 10" at bounding box center [1394, 341] width 45 height 45
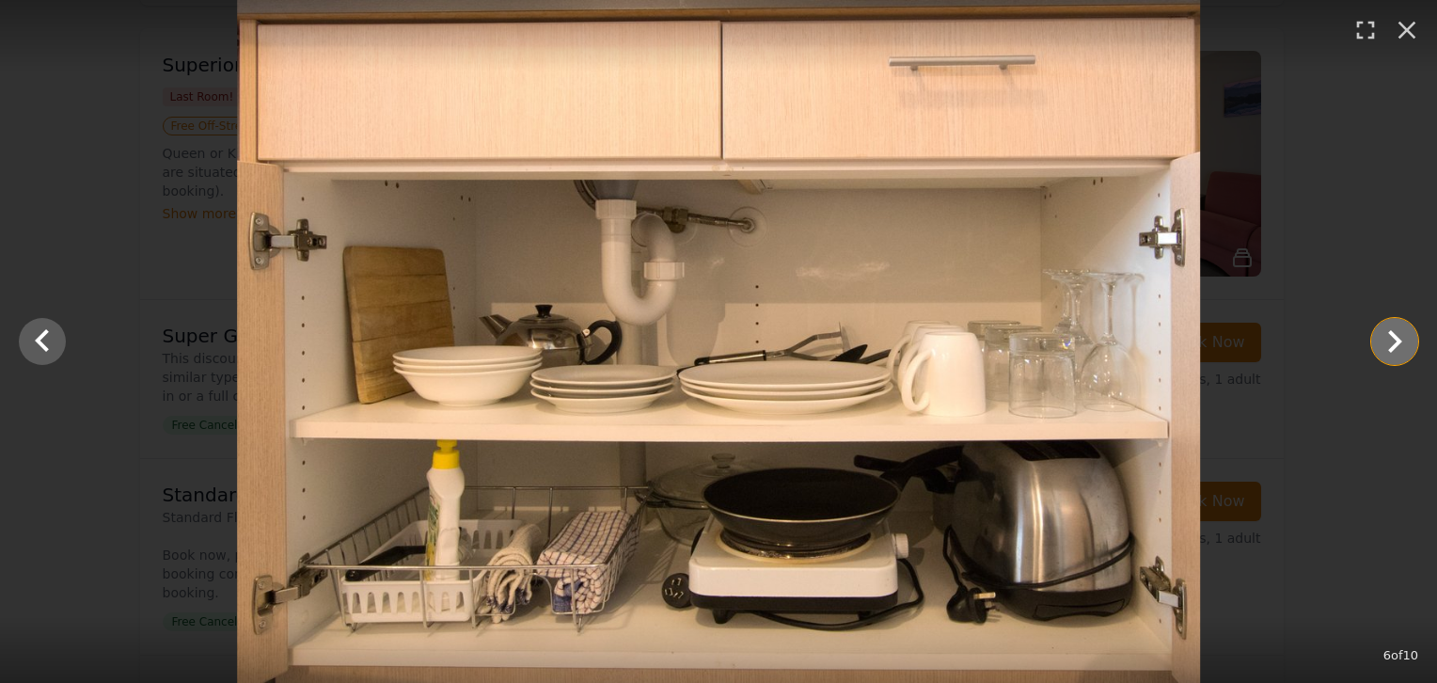
click at [1393, 343] on icon "Show slide 7 of 10" at bounding box center [1394, 341] width 45 height 45
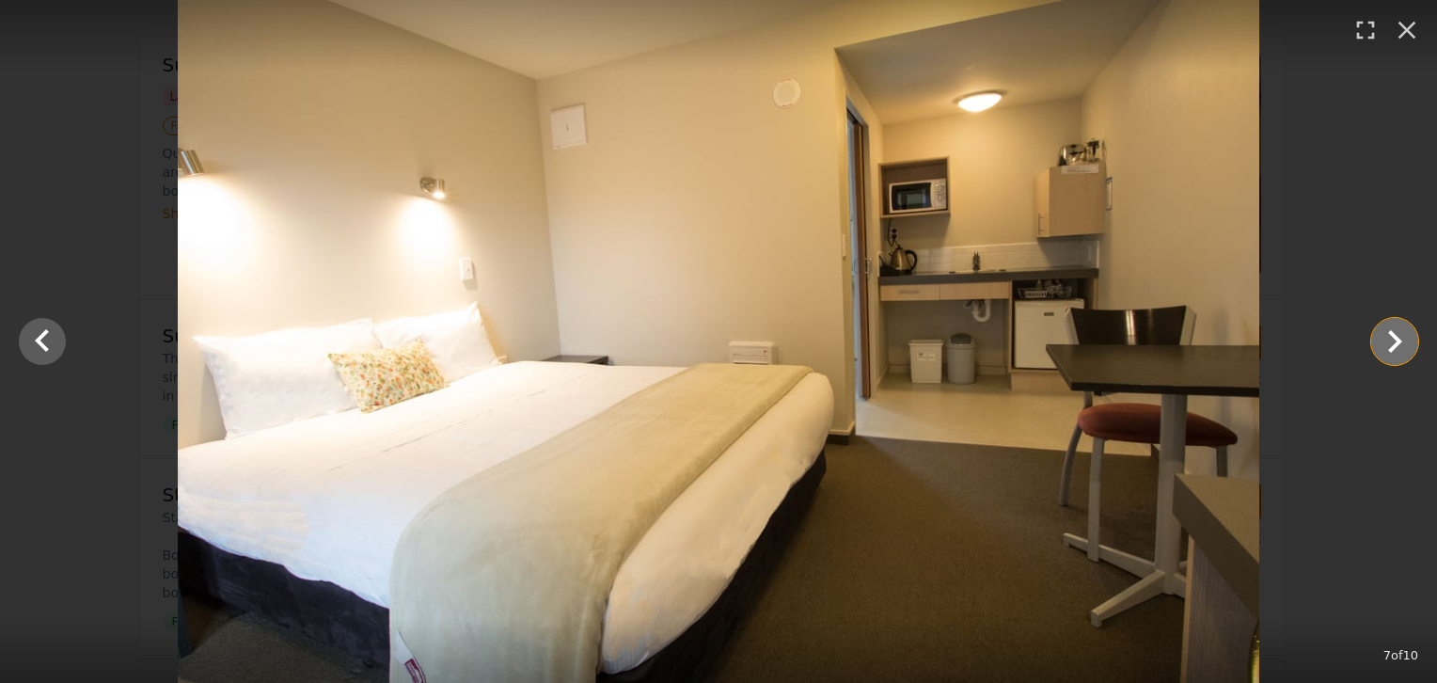
click at [1393, 343] on icon "Show slide 8 of 10" at bounding box center [1394, 341] width 45 height 45
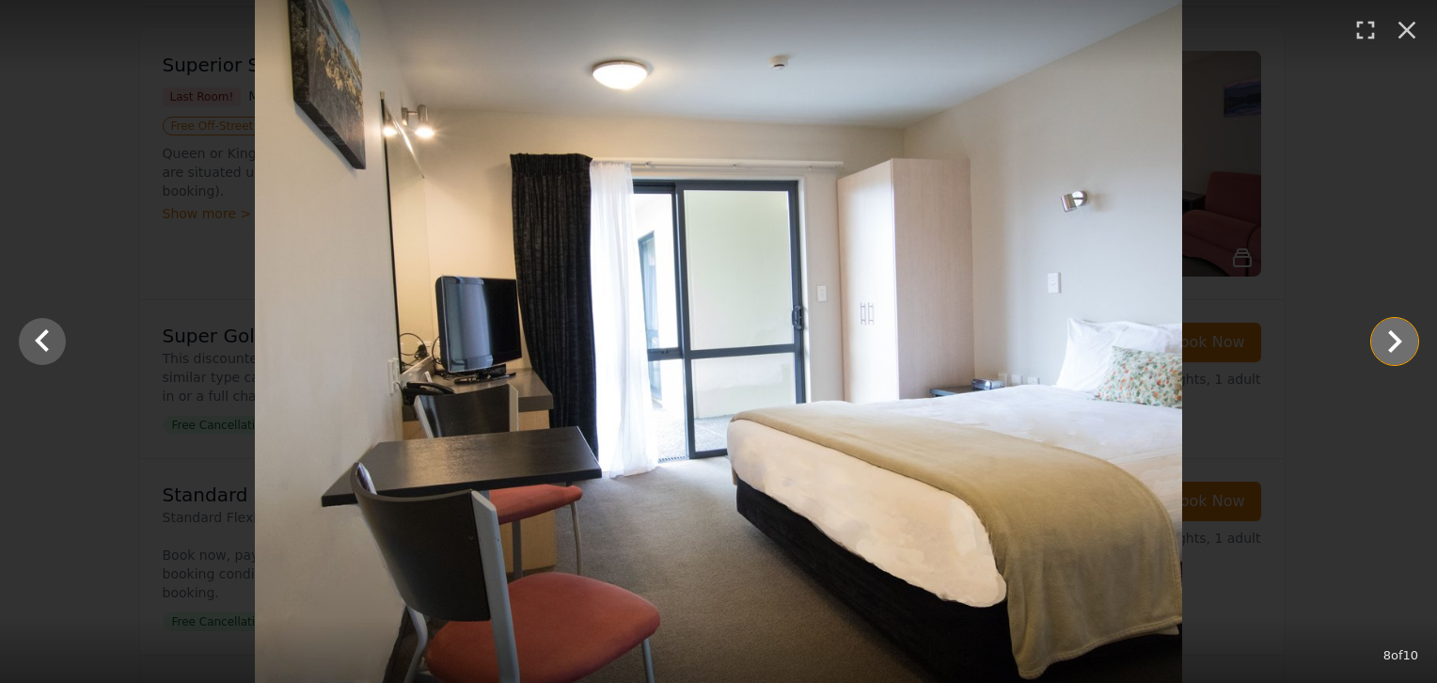
click at [1399, 355] on icon "Show slide 9 of 10" at bounding box center [1394, 341] width 45 height 45
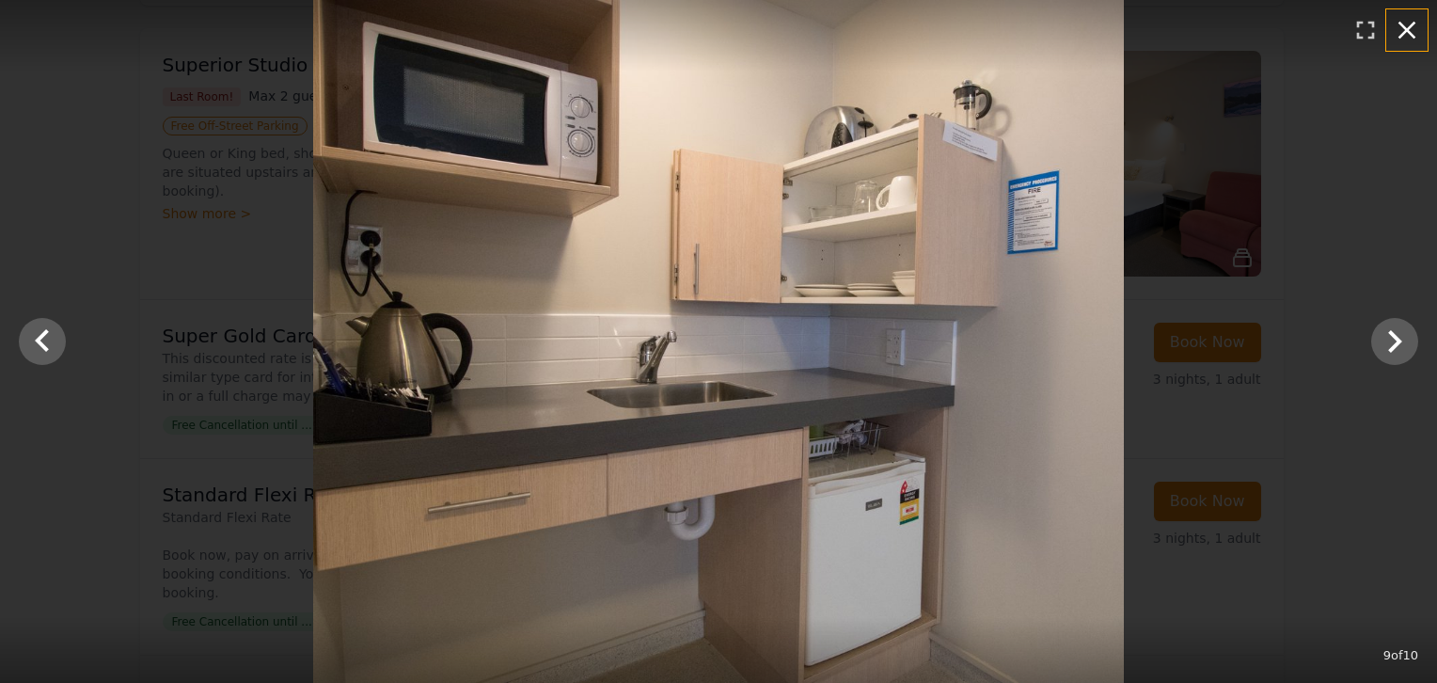
click at [1401, 39] on icon "button" at bounding box center [1407, 30] width 30 height 30
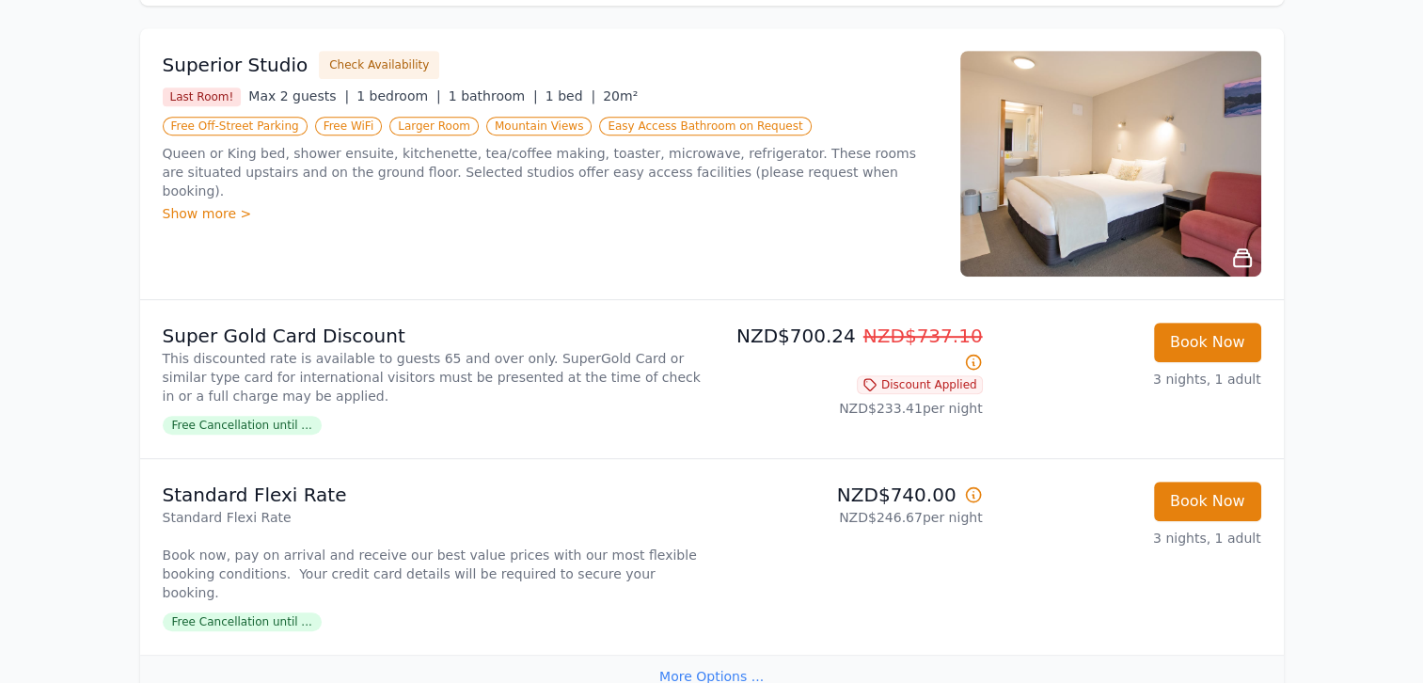
click at [213, 204] on div "Show more >" at bounding box center [550, 213] width 775 height 19
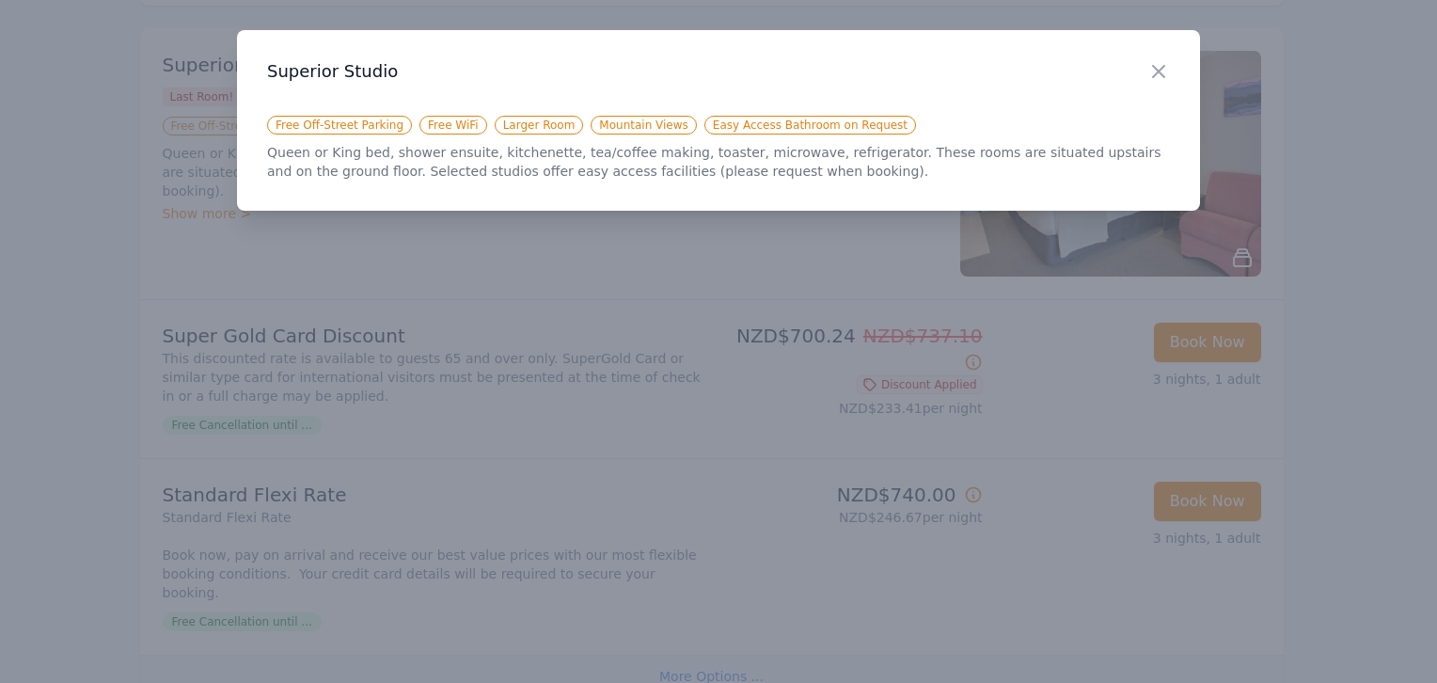
click at [214, 255] on div at bounding box center [718, 341] width 1437 height 683
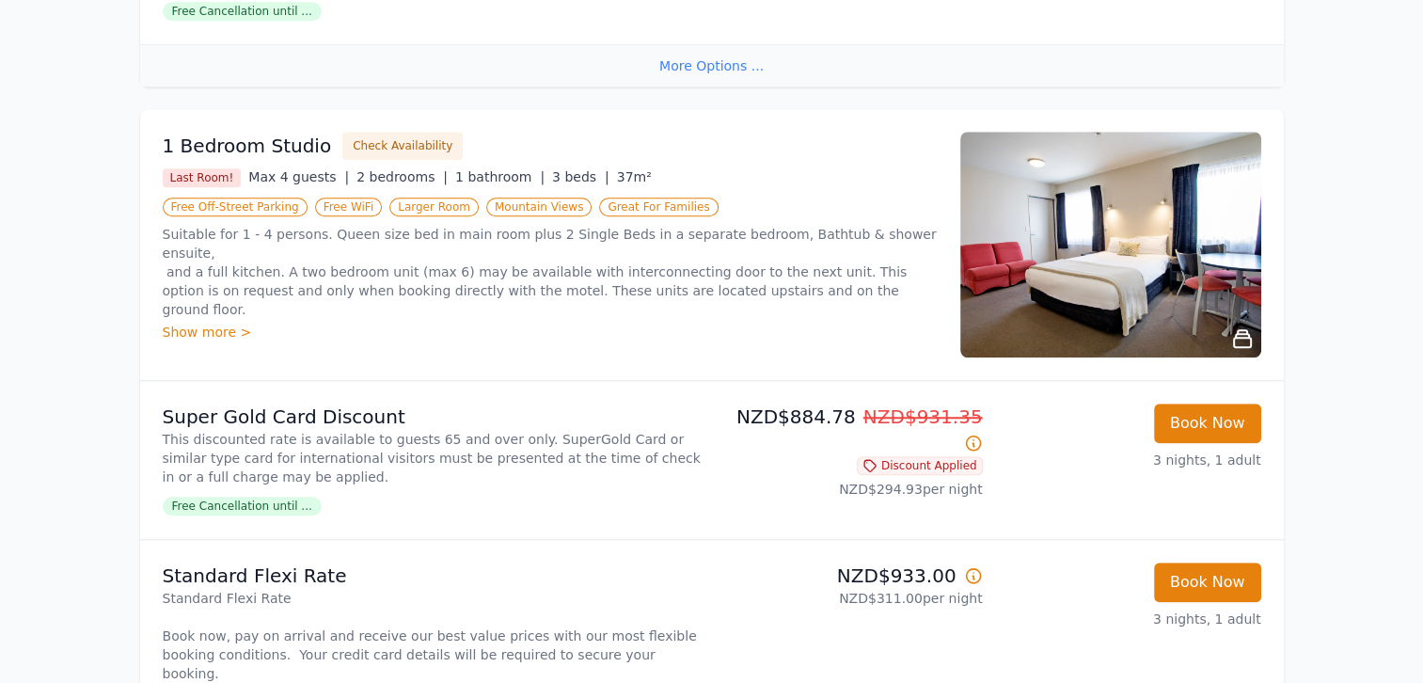
scroll to position [1567, 0]
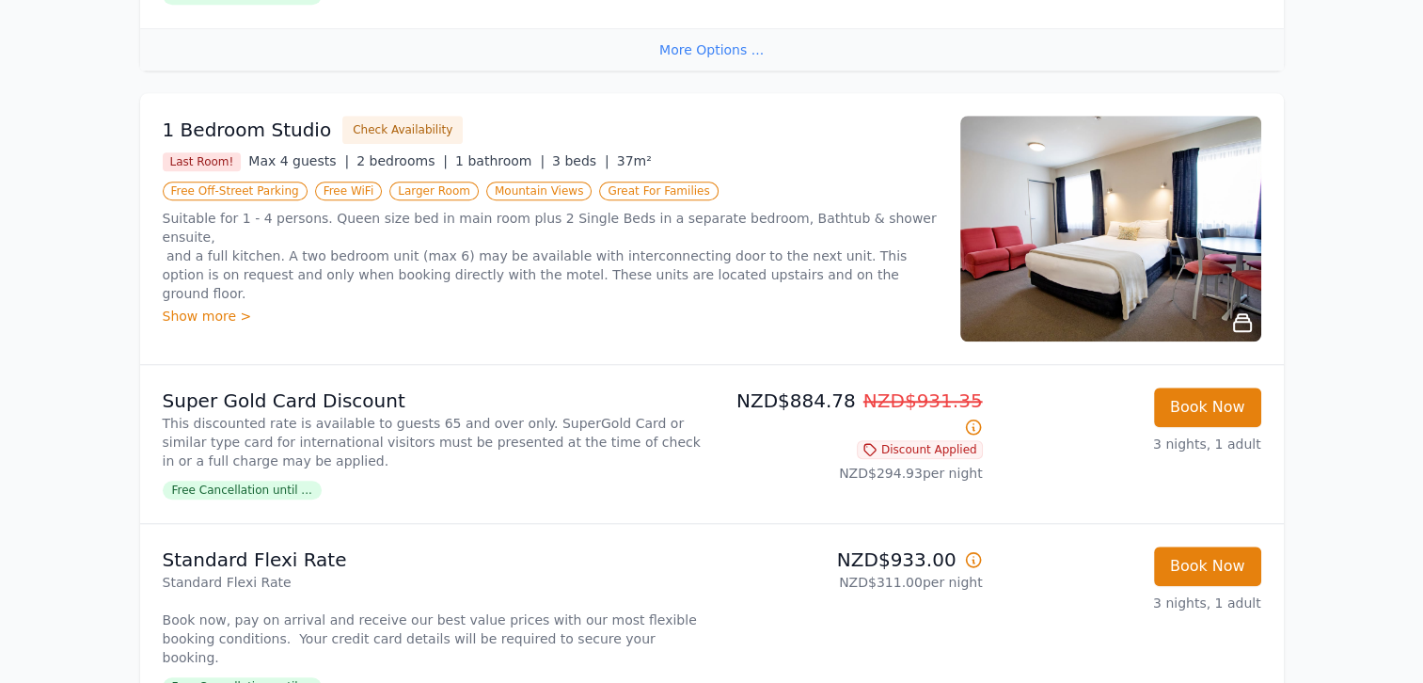
click at [1245, 311] on icon at bounding box center [1242, 322] width 23 height 23
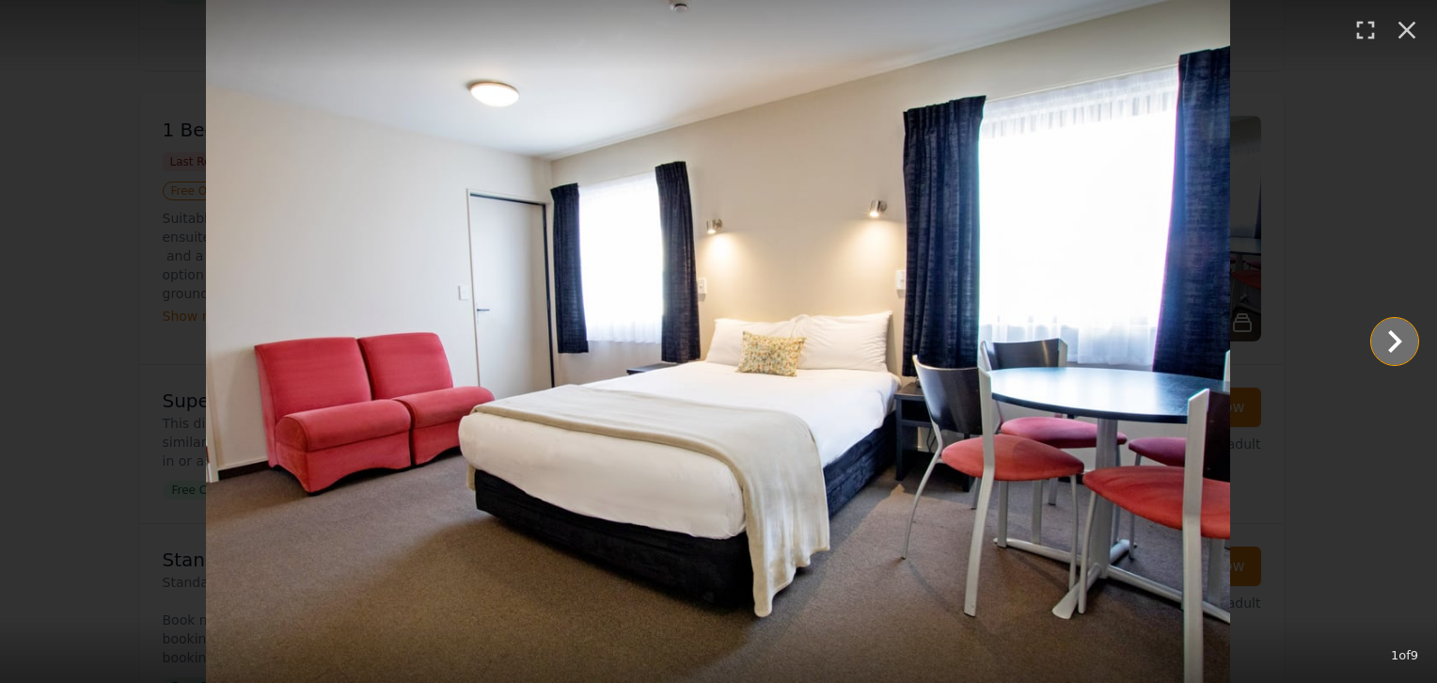
click at [1391, 351] on icon "Show slide 2 of 9" at bounding box center [1395, 341] width 14 height 23
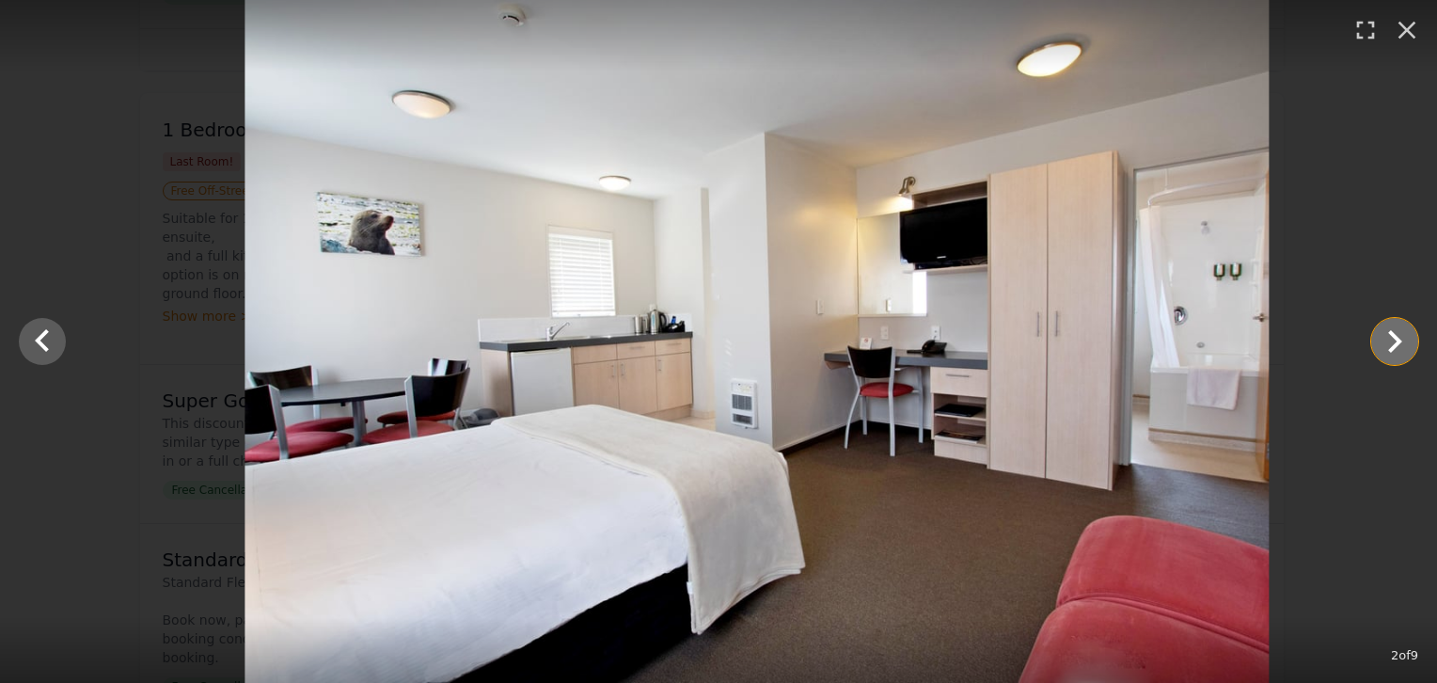
click at [1391, 351] on icon "Show slide 3 of 9" at bounding box center [1395, 341] width 14 height 23
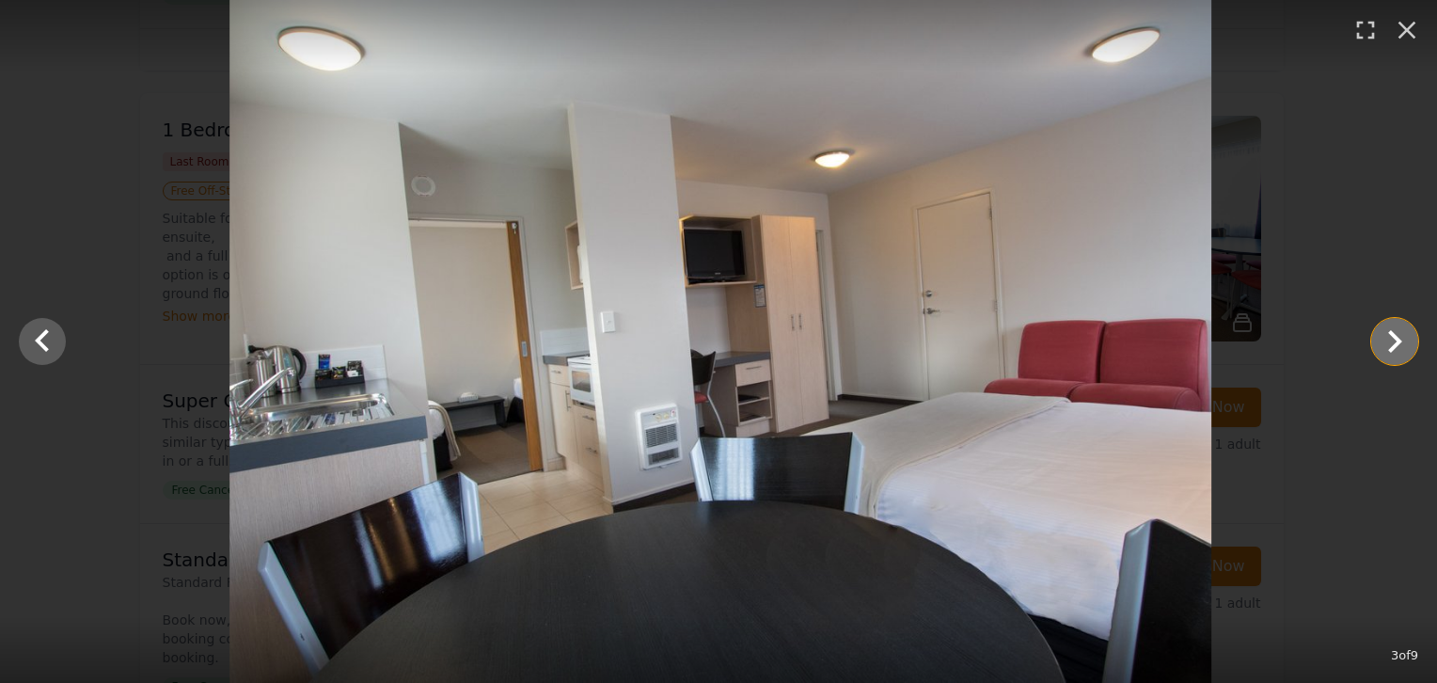
click at [1391, 351] on icon "Show slide 4 of 9" at bounding box center [1395, 341] width 14 height 23
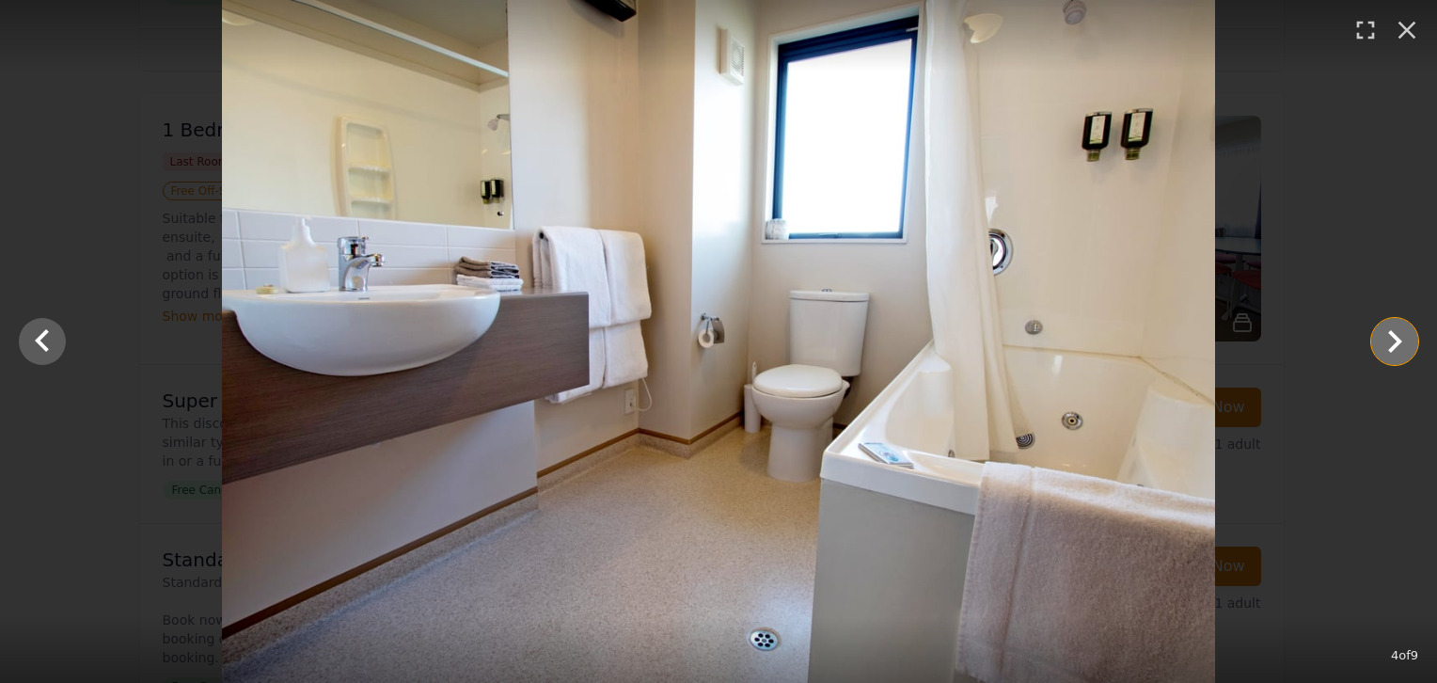
click at [1391, 351] on icon "Show slide 5 of 9" at bounding box center [1395, 341] width 14 height 23
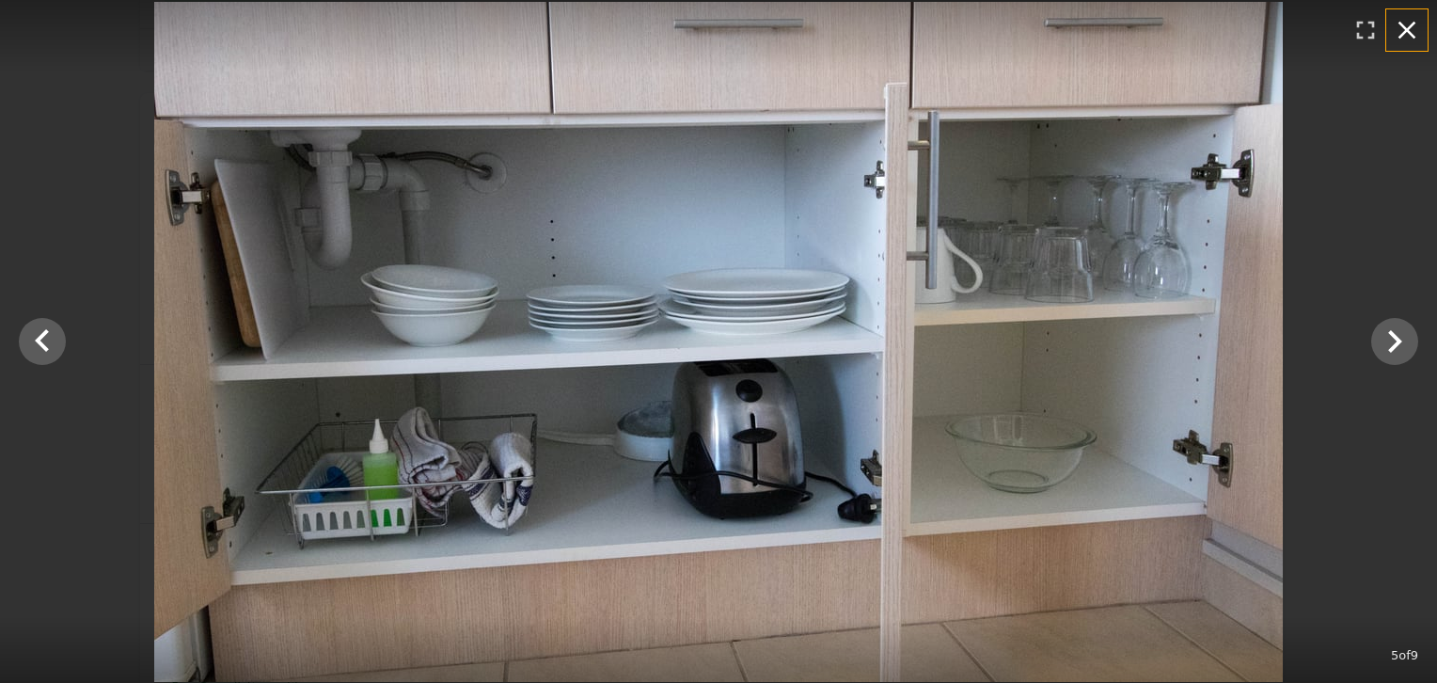
click at [1414, 34] on icon "button" at bounding box center [1407, 30] width 30 height 30
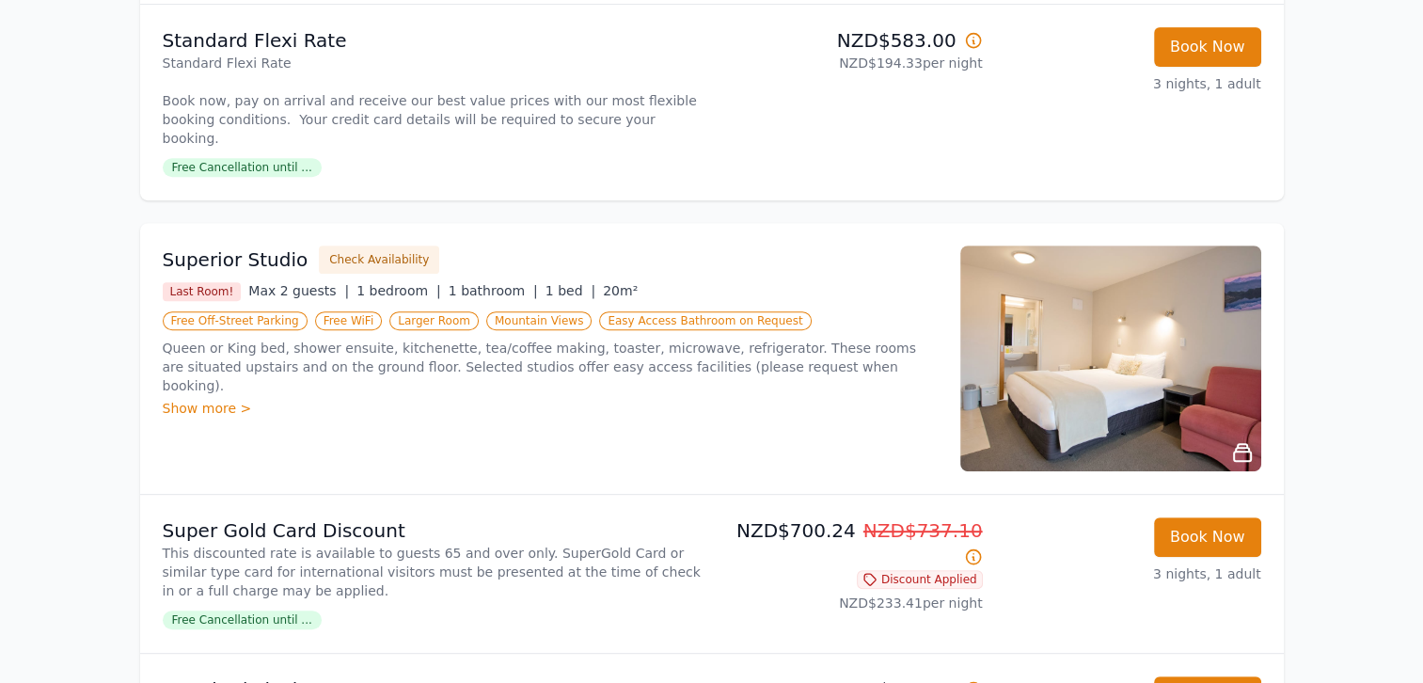
scroll to position [783, 0]
